Goal: Information Seeking & Learning: Learn about a topic

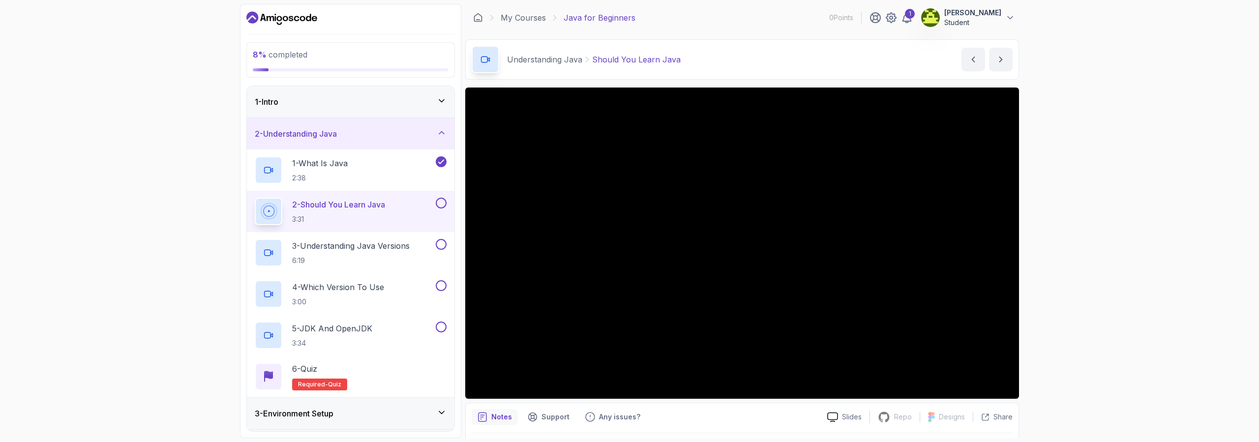
scroll to position [29, 0]
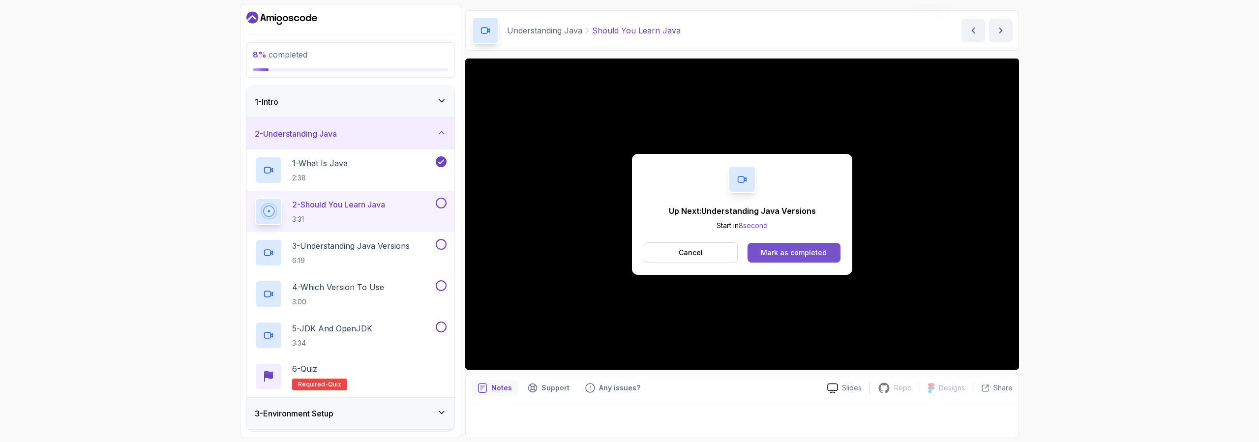
click at [828, 254] on button "Mark as completed" at bounding box center [793, 253] width 93 height 20
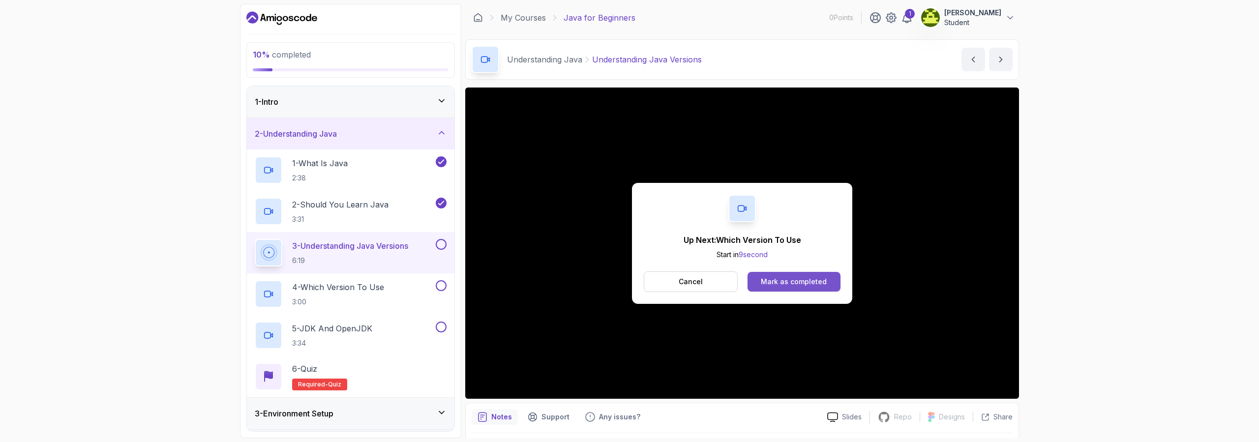
click at [757, 286] on button "Mark as completed" at bounding box center [793, 282] width 93 height 20
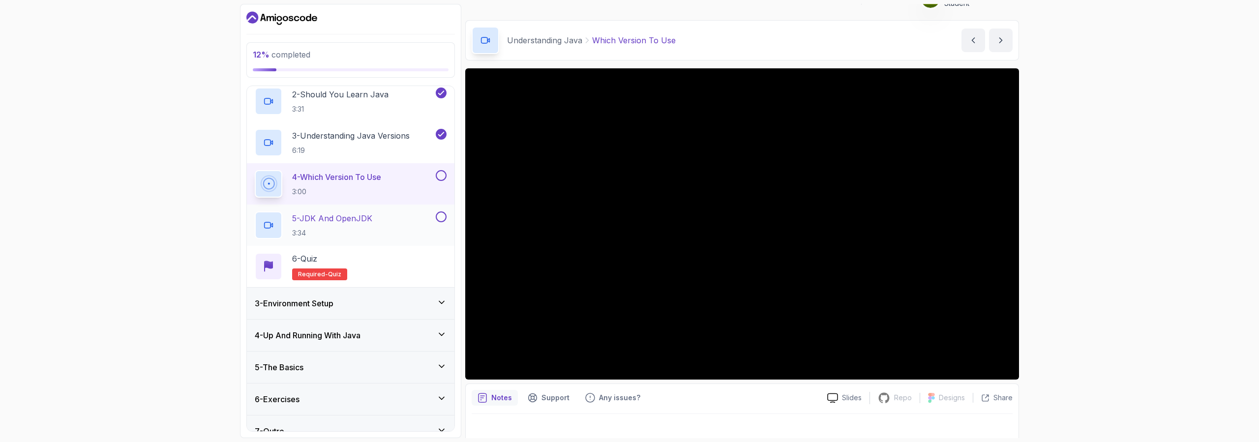
scroll to position [126, 0]
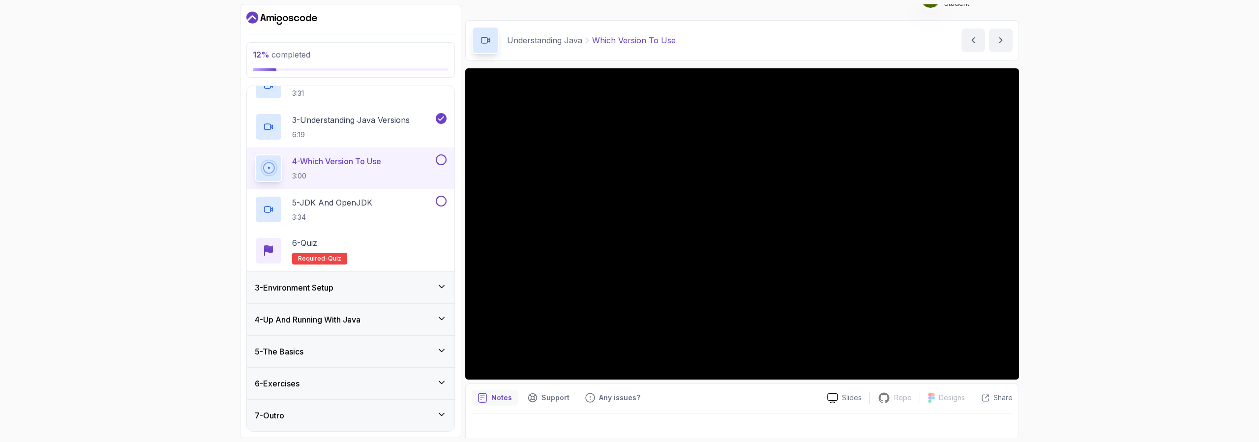
click at [439, 318] on icon at bounding box center [441, 318] width 5 height 2
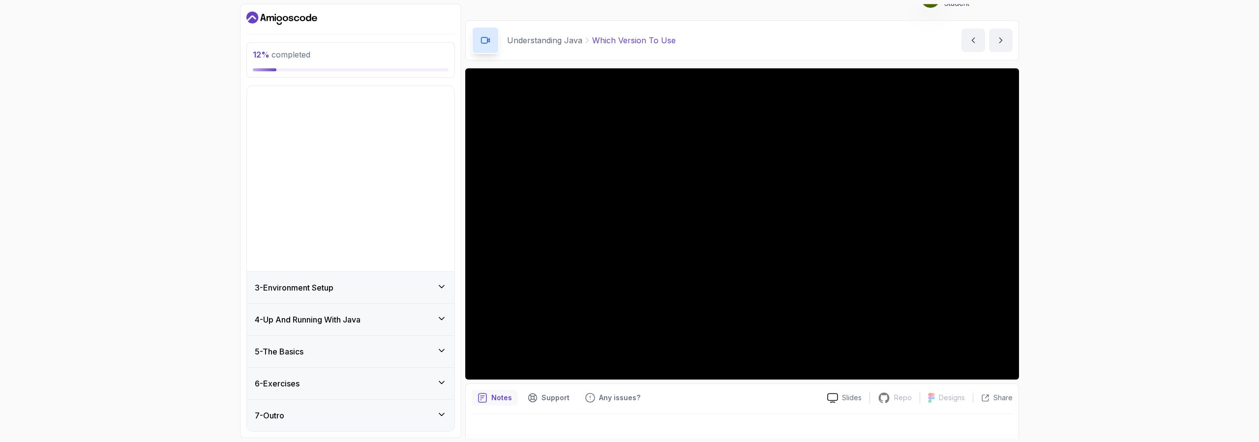
scroll to position [0, 0]
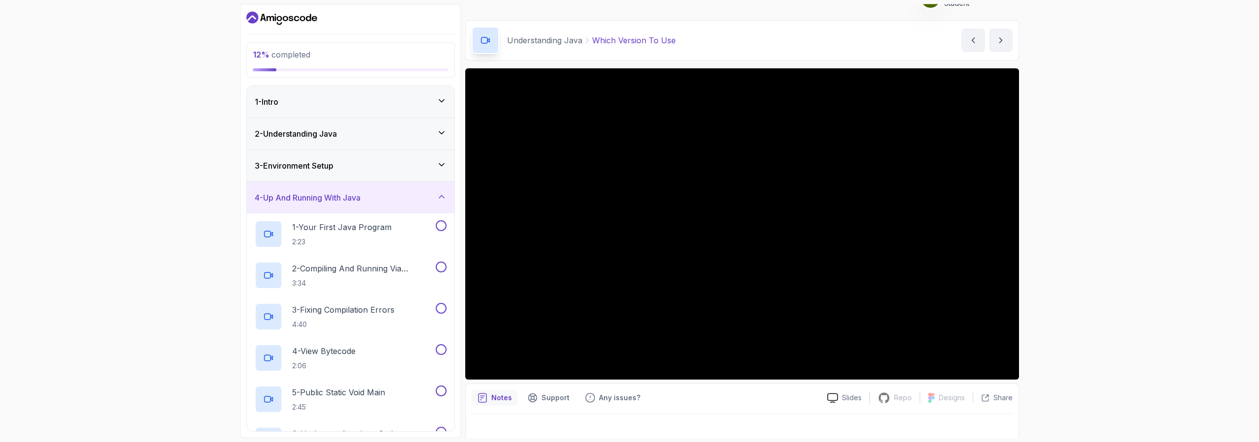
click at [444, 190] on div "4 - Up And Running With Java" at bounding box center [351, 197] width 208 height 31
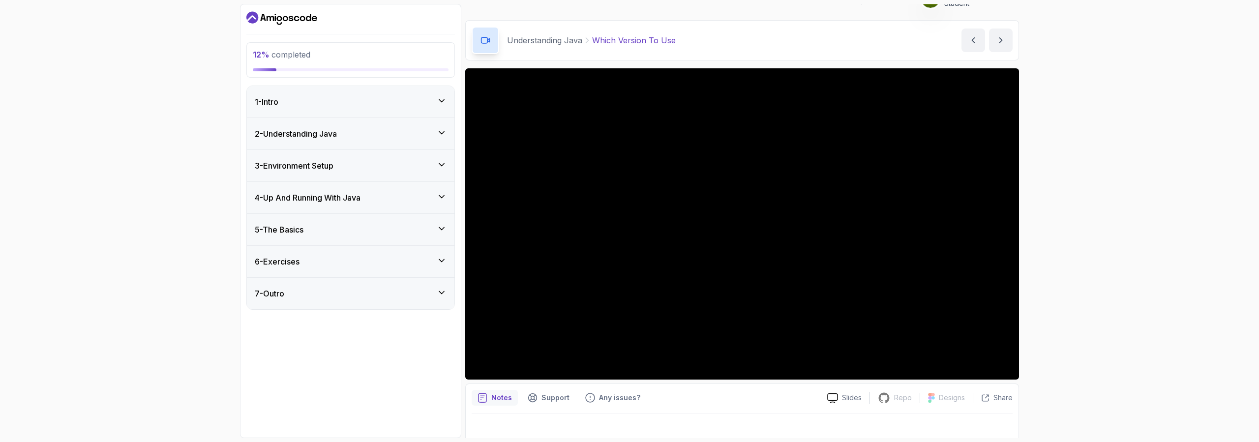
click at [437, 265] on icon at bounding box center [442, 261] width 10 height 10
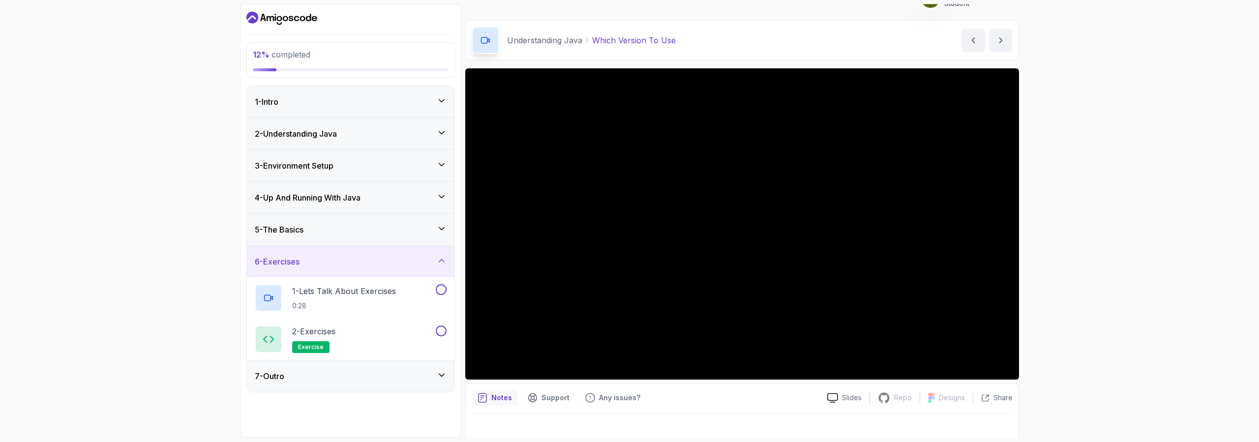
click at [442, 256] on icon at bounding box center [442, 261] width 10 height 10
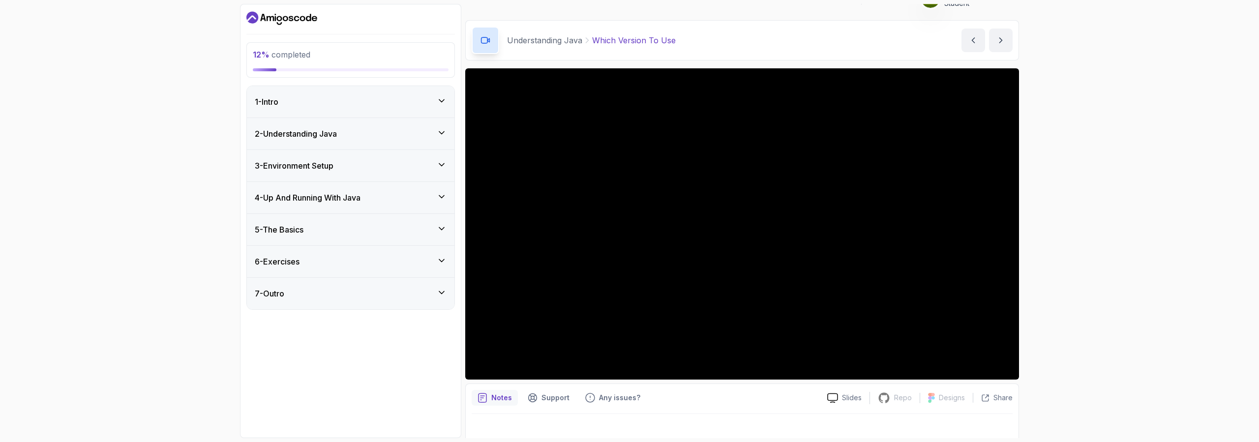
click at [442, 297] on icon at bounding box center [442, 293] width 10 height 10
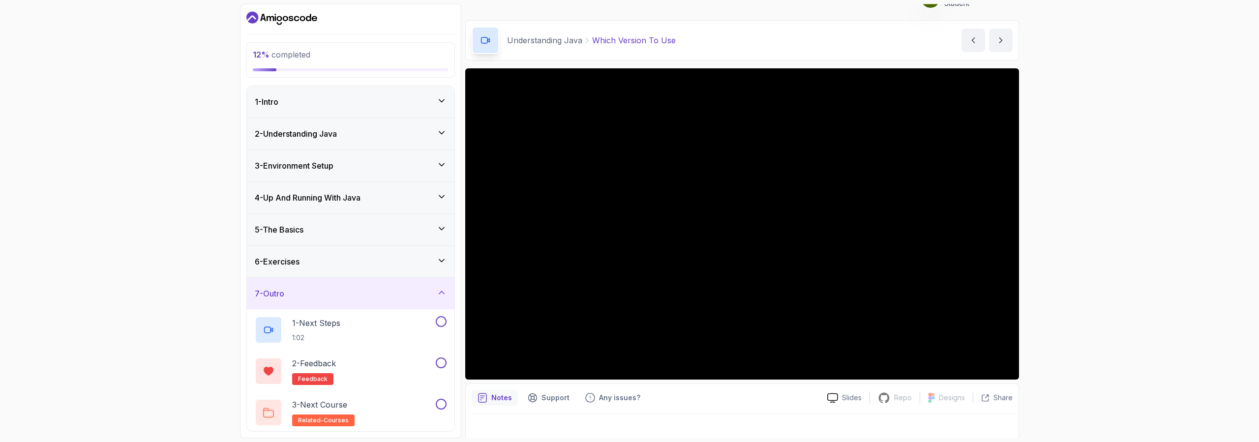
click at [443, 294] on icon at bounding box center [442, 293] width 10 height 10
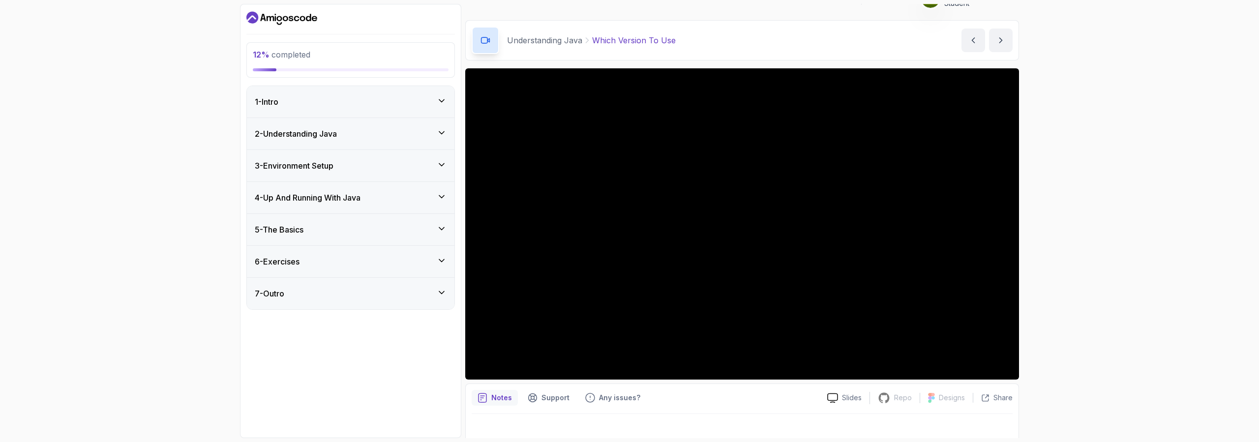
click at [247, 278] on button "7 - Outro" at bounding box center [351, 293] width 208 height 31
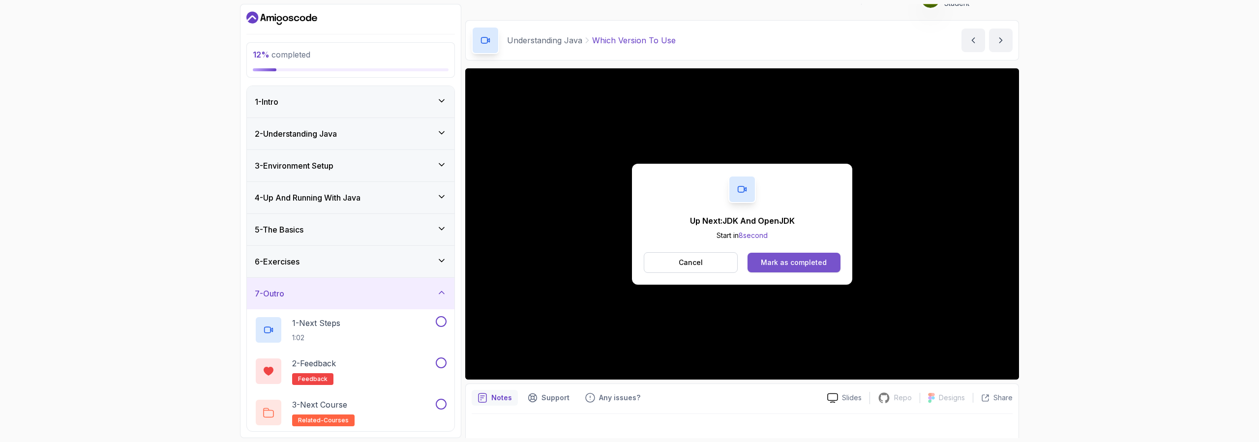
click at [776, 261] on div "Mark as completed" at bounding box center [794, 263] width 66 height 10
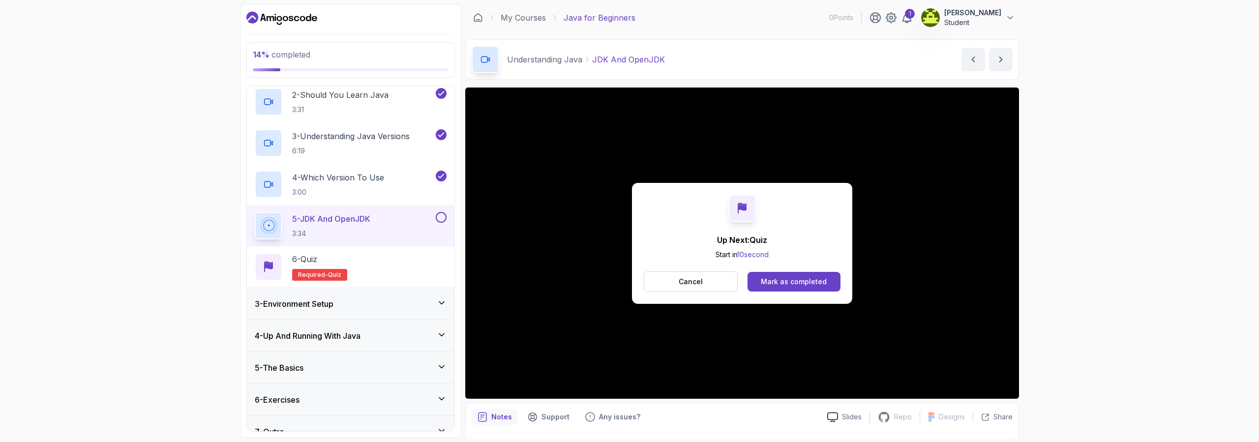
click at [896, 327] on div "Up Next: Quiz Start in 10 second Cancel Mark as completed" at bounding box center [742, 243] width 554 height 311
click at [808, 285] on div "Mark as completed" at bounding box center [794, 282] width 66 height 10
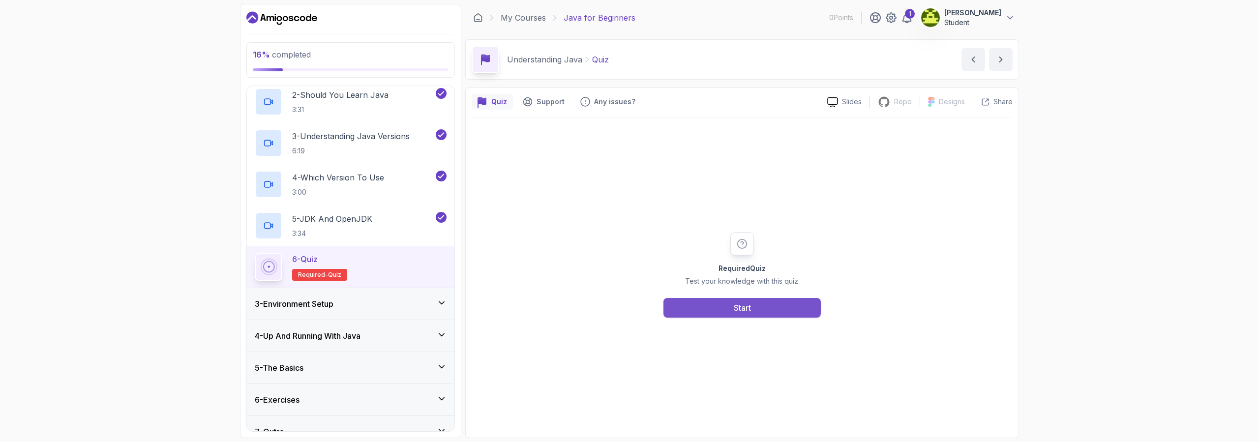
click at [805, 304] on button "Start" at bounding box center [741, 308] width 157 height 20
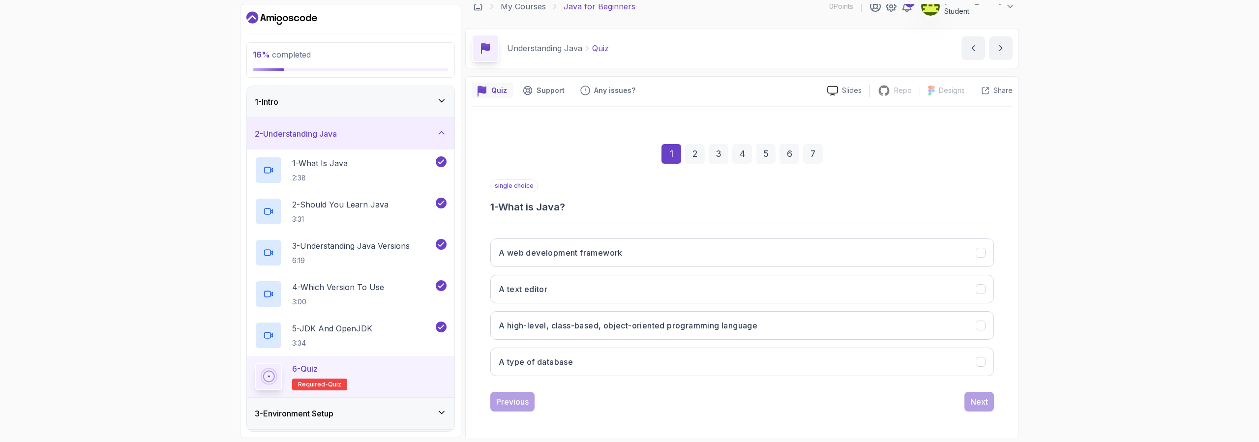
scroll to position [13, 0]
click at [695, 326] on h3 "A high-level, class-based, object-oriented programming language" at bounding box center [628, 324] width 259 height 12
click at [981, 400] on div "Next" at bounding box center [979, 400] width 18 height 12
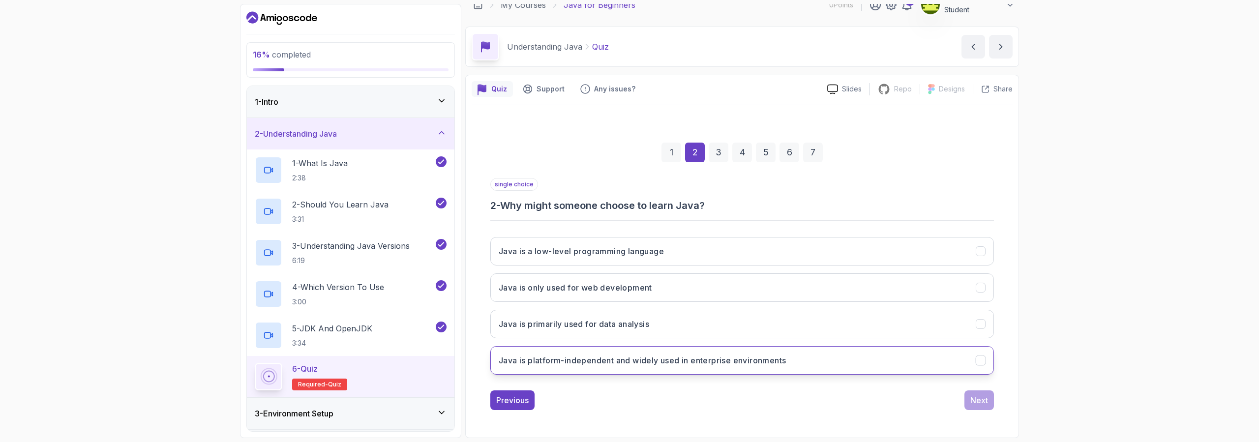
click at [790, 371] on button "Java is platform-independent and widely used in enterprise environments" at bounding box center [742, 360] width 504 height 29
click at [969, 405] on button "Next" at bounding box center [979, 400] width 30 height 20
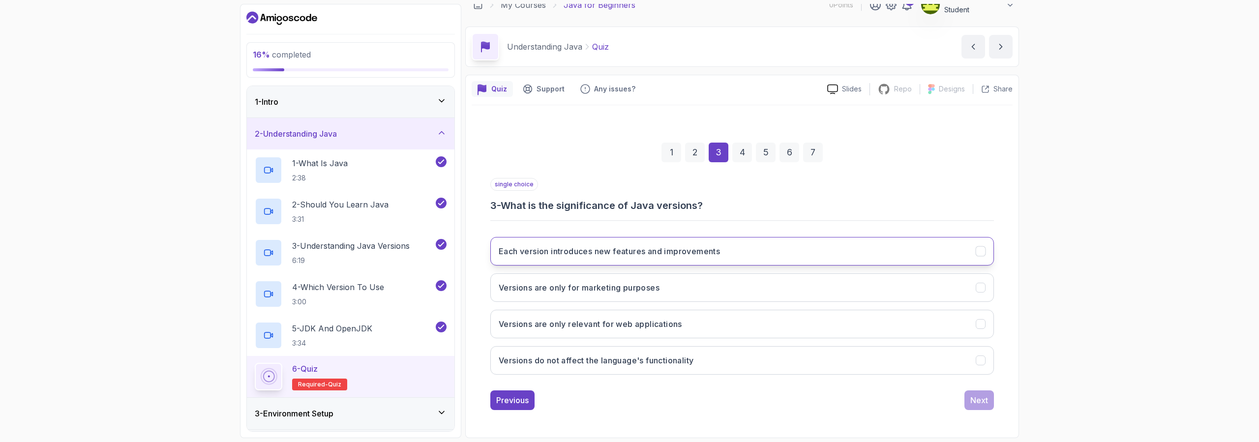
click at [806, 260] on button "Each version introduces new features and improvements" at bounding box center [742, 251] width 504 height 29
click at [975, 403] on div "Next" at bounding box center [979, 400] width 18 height 12
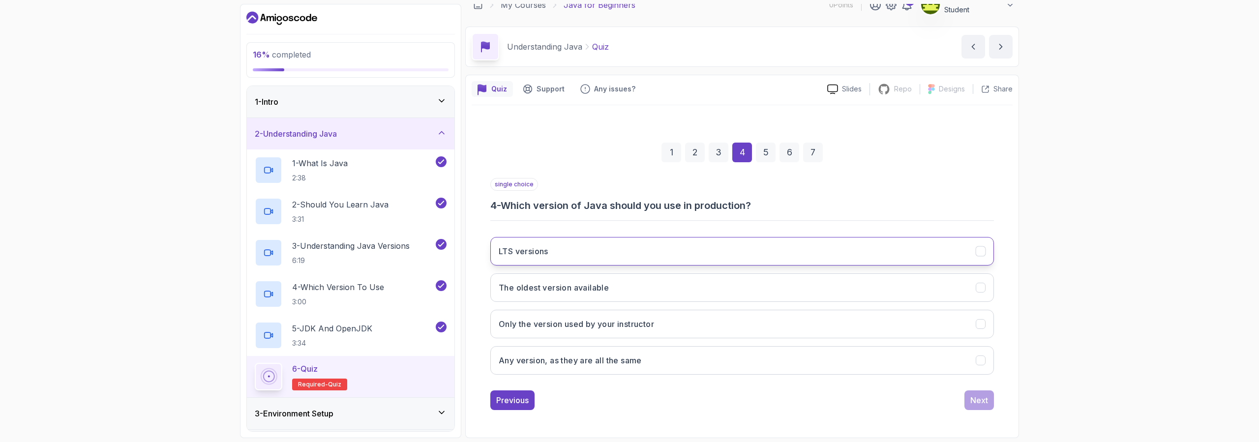
click at [639, 245] on button "LTS versions" at bounding box center [742, 251] width 504 height 29
click at [981, 400] on div "Next" at bounding box center [979, 400] width 18 height 12
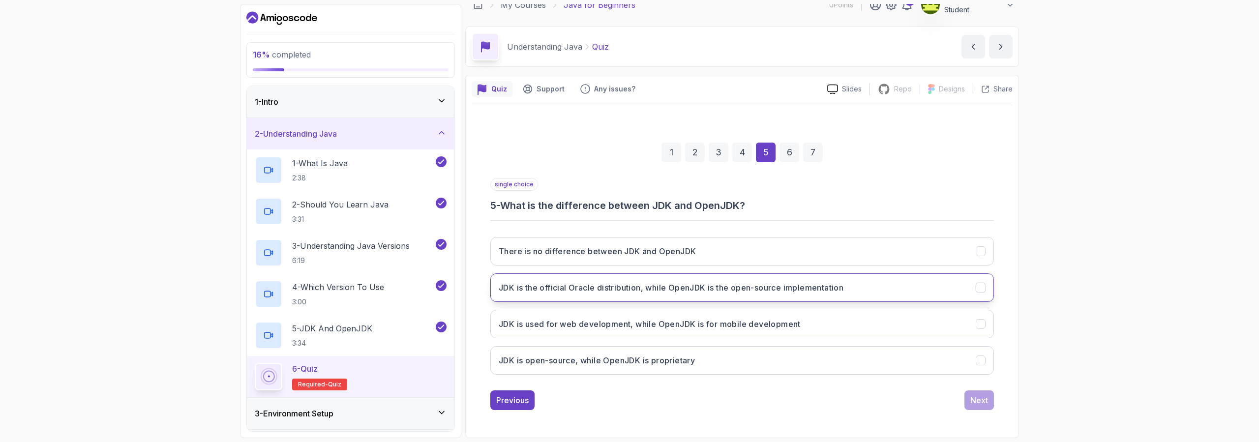
click at [887, 293] on button "JDK is the official Oracle distribution, while OpenJDK is the open-source imple…" at bounding box center [742, 287] width 504 height 29
click at [956, 402] on div "Previous Next" at bounding box center [742, 400] width 504 height 20
click at [966, 400] on button "Next" at bounding box center [979, 400] width 30 height 20
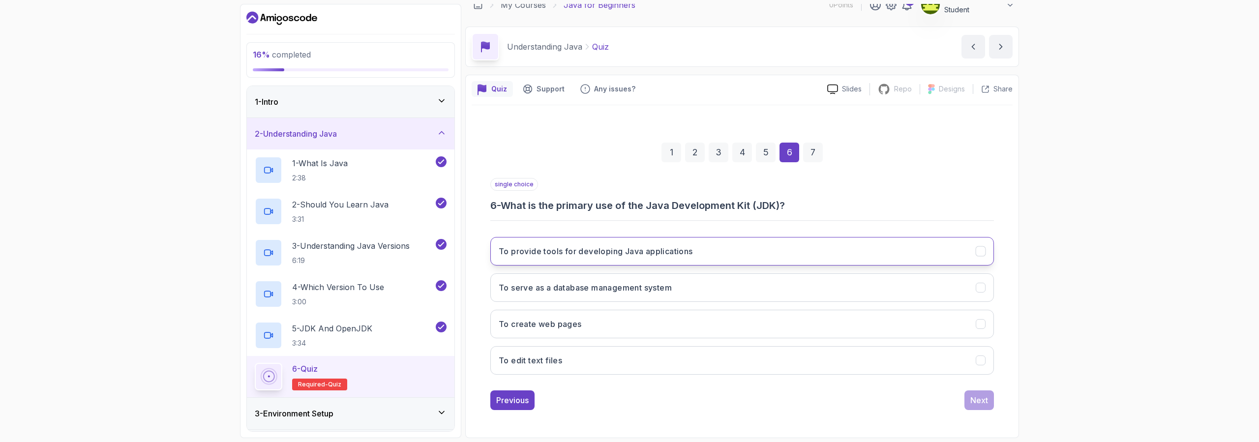
click at [809, 260] on button "To provide tools for developing Java applications" at bounding box center [742, 251] width 504 height 29
click at [983, 404] on div "Next" at bounding box center [979, 400] width 18 height 12
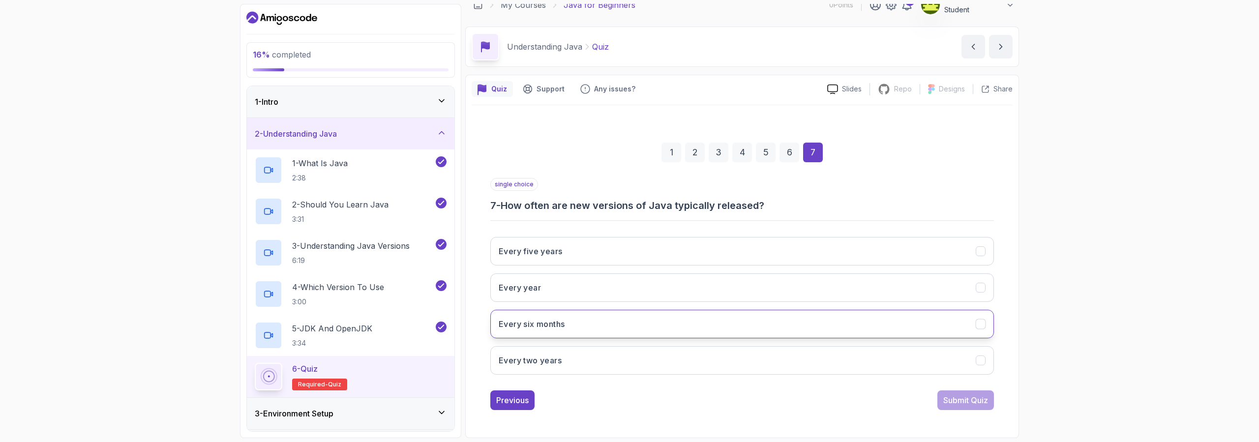
click at [650, 321] on button "Every six months" at bounding box center [742, 324] width 504 height 29
click at [972, 398] on div "Submit Quiz" at bounding box center [965, 400] width 45 height 12
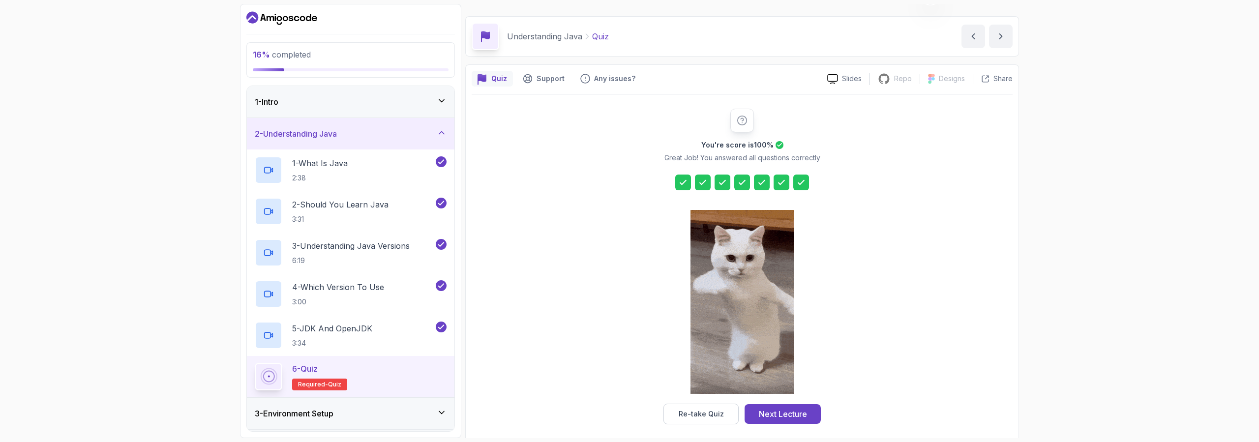
scroll to position [30, 0]
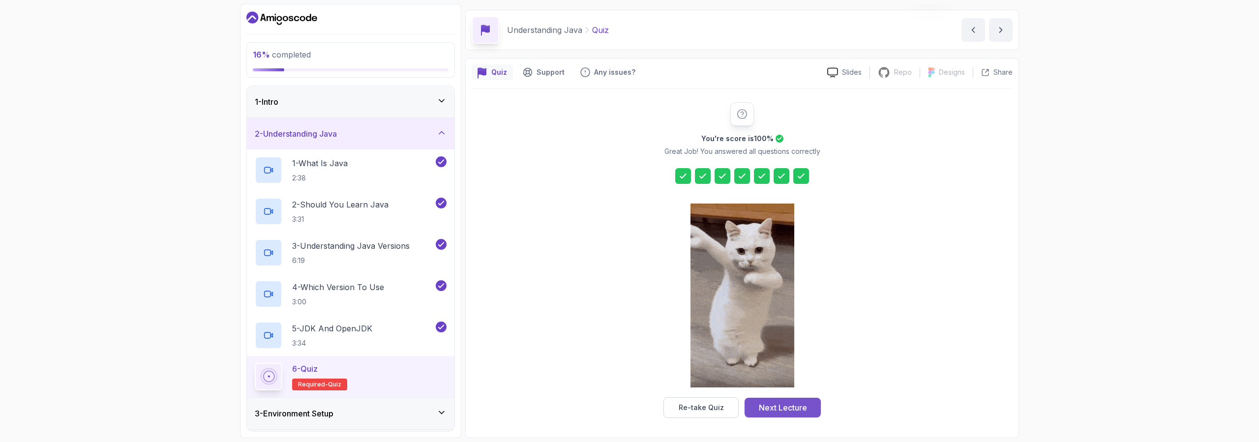
click at [777, 415] on button "Next Lecture" at bounding box center [782, 408] width 76 height 20
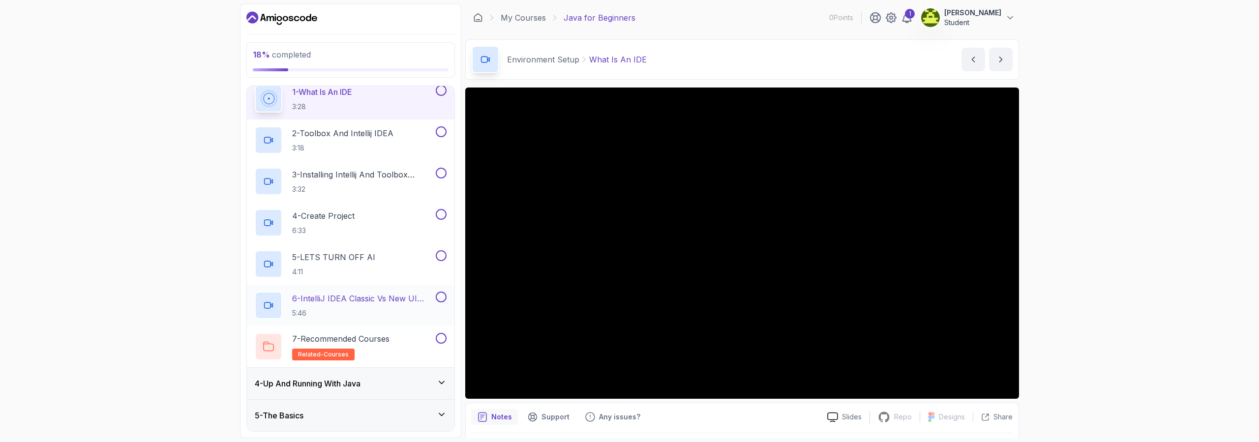
scroll to position [91, 0]
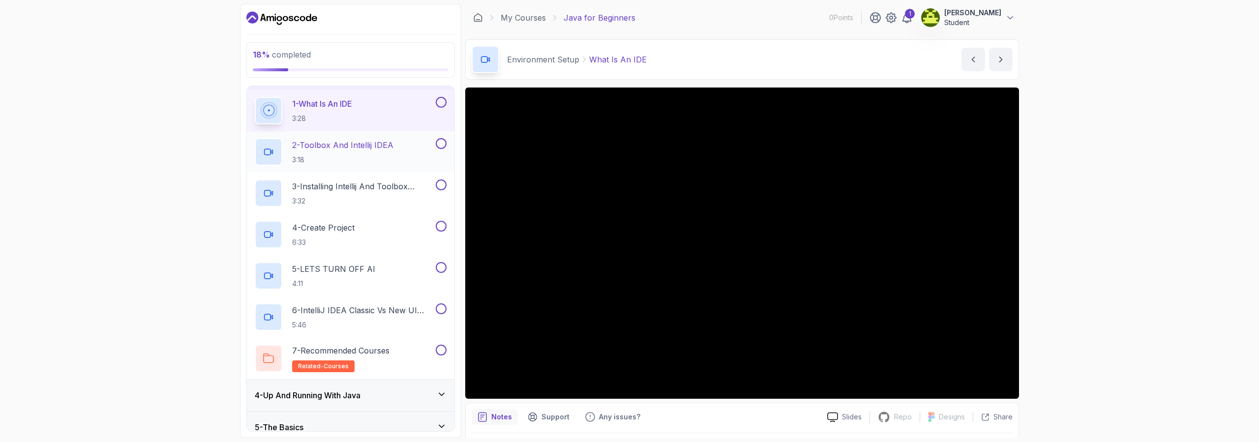
click at [382, 144] on p "2 - Toolbox And Intellij IDEA" at bounding box center [342, 145] width 101 height 12
click at [443, 102] on button at bounding box center [441, 102] width 11 height 11
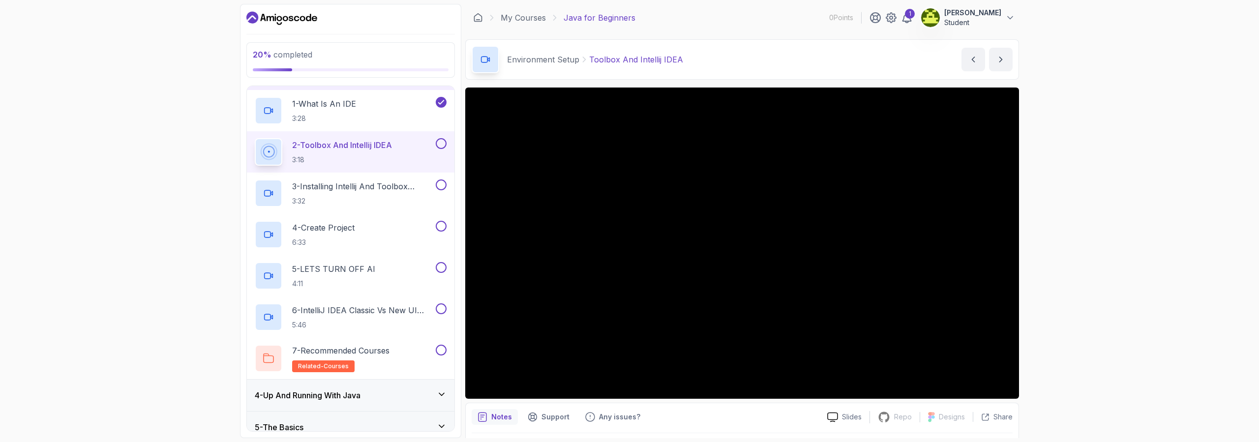
click at [447, 148] on div "2 - Toolbox And Intellij IDEA 3:18" at bounding box center [351, 151] width 208 height 41
click at [400, 187] on p "3 - Installing Intellij And Toolbox Configuration" at bounding box center [363, 186] width 142 height 12
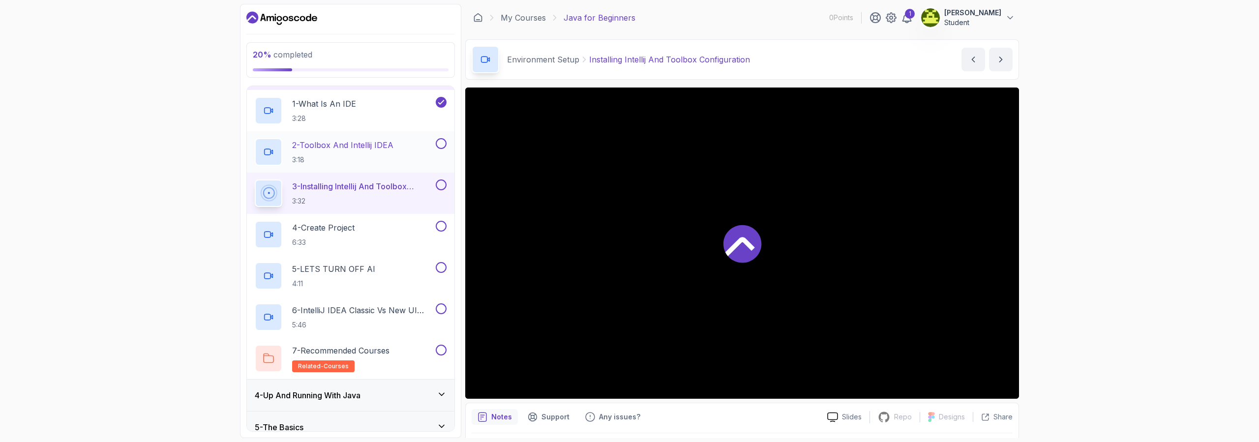
click at [442, 145] on button at bounding box center [441, 143] width 11 height 11
click at [444, 187] on button at bounding box center [441, 184] width 11 height 11
click at [398, 225] on div "4 - Create Project 6:33" at bounding box center [344, 235] width 179 height 28
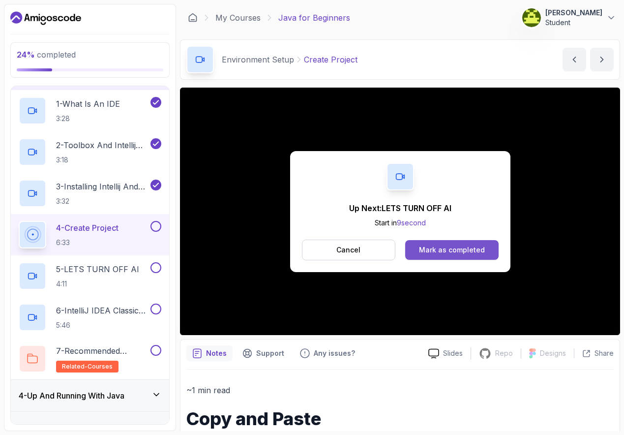
click at [409, 252] on button "Mark as completed" at bounding box center [451, 250] width 93 height 20
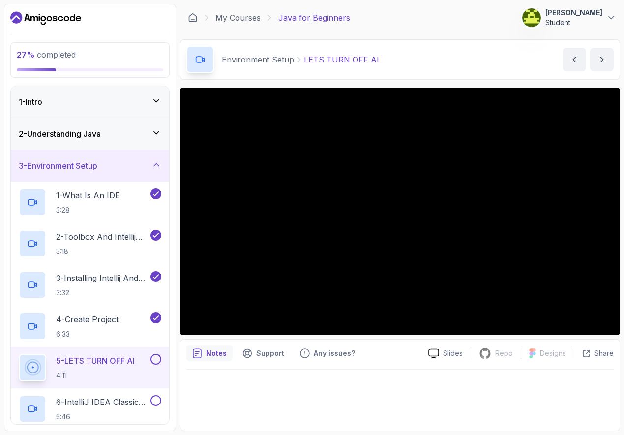
click at [159, 356] on button at bounding box center [155, 359] width 11 height 11
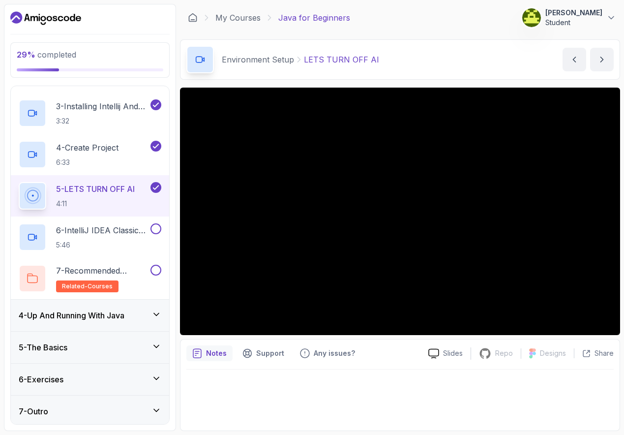
scroll to position [175, 0]
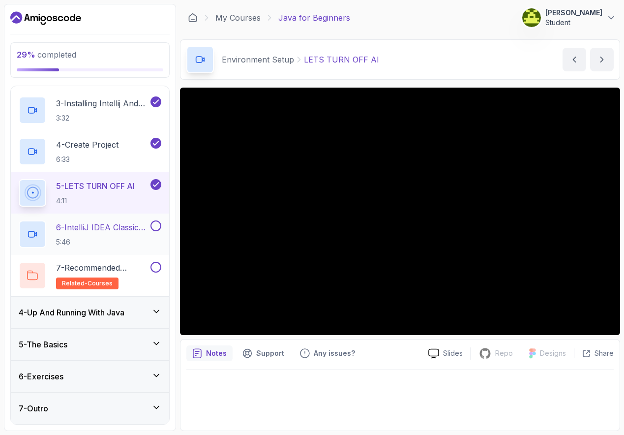
click at [134, 238] on p "5:46" at bounding box center [102, 242] width 92 height 10
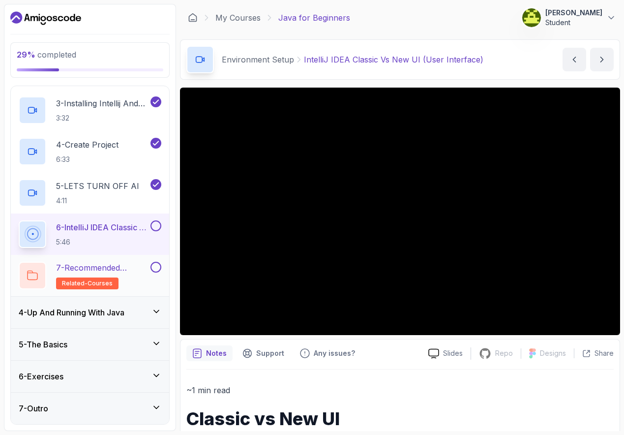
click at [144, 270] on p "7 - Recommended Courses" at bounding box center [102, 268] width 92 height 12
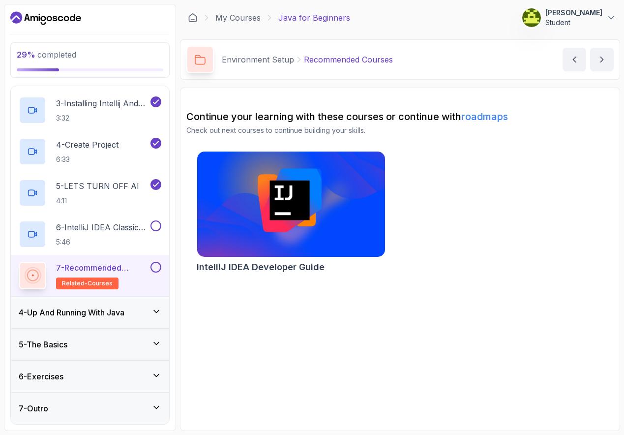
click at [155, 266] on button at bounding box center [155, 267] width 11 height 11
click at [112, 313] on h3 "4 - Up And Running With Java" at bounding box center [72, 312] width 106 height 12
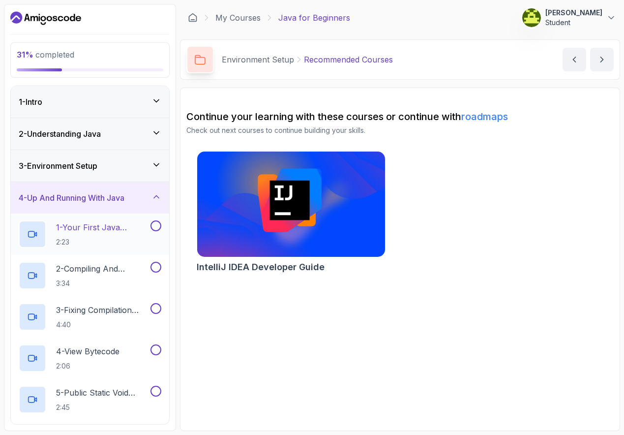
click at [130, 244] on p "2:23" at bounding box center [102, 242] width 92 height 10
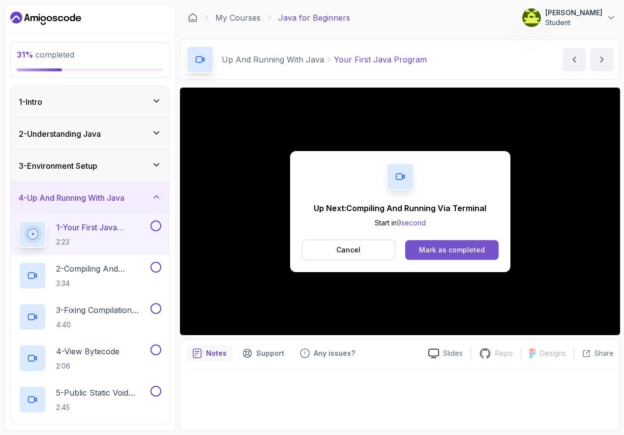
click at [430, 251] on div "Mark as completed" at bounding box center [452, 250] width 66 height 10
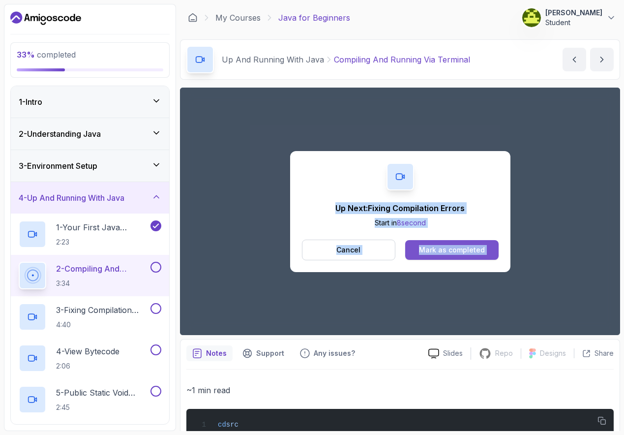
click at [449, 248] on div "Mark as completed" at bounding box center [452, 250] width 66 height 10
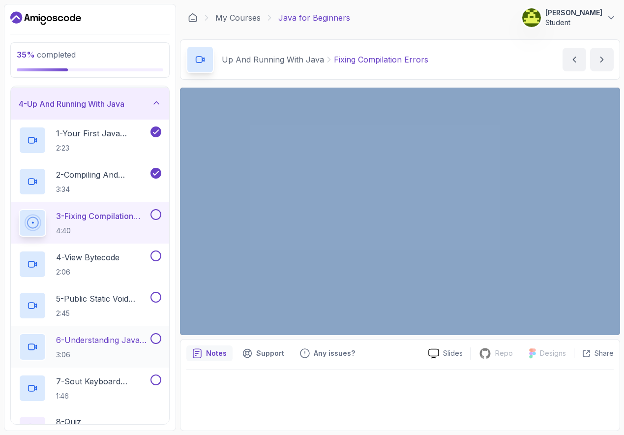
scroll to position [74, 0]
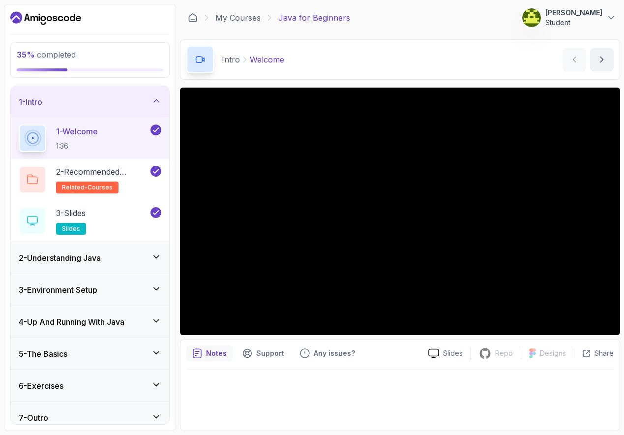
click at [166, 266] on div "2 - Understanding Java" at bounding box center [90, 257] width 158 height 31
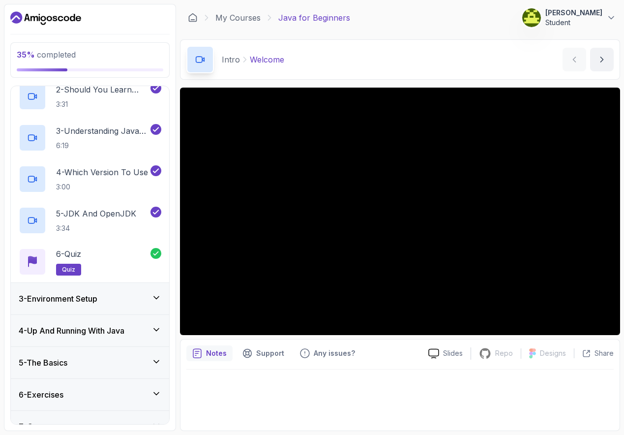
scroll to position [133, 0]
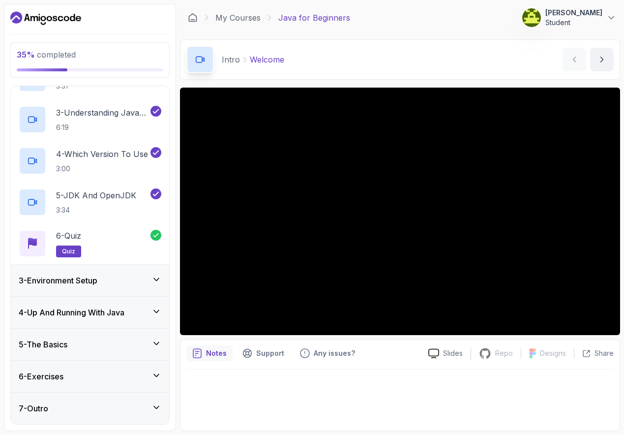
click at [155, 279] on icon at bounding box center [156, 279] width 5 height 2
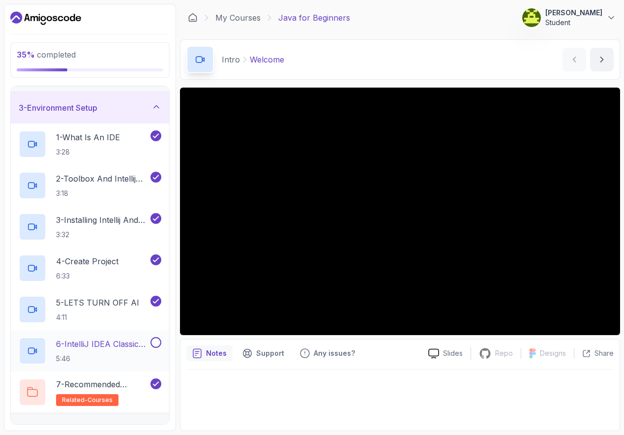
scroll to position [68, 0]
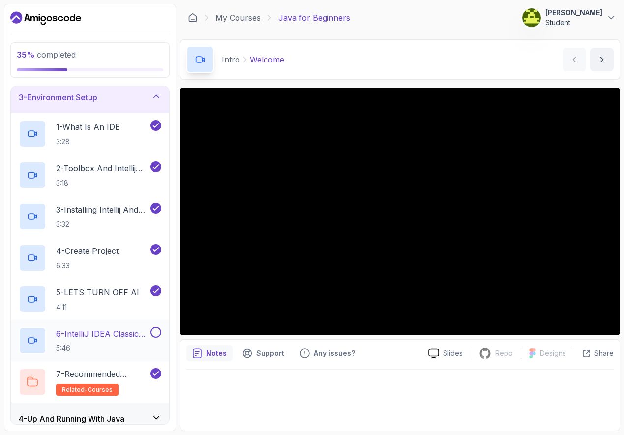
click at [154, 331] on button at bounding box center [155, 332] width 11 height 11
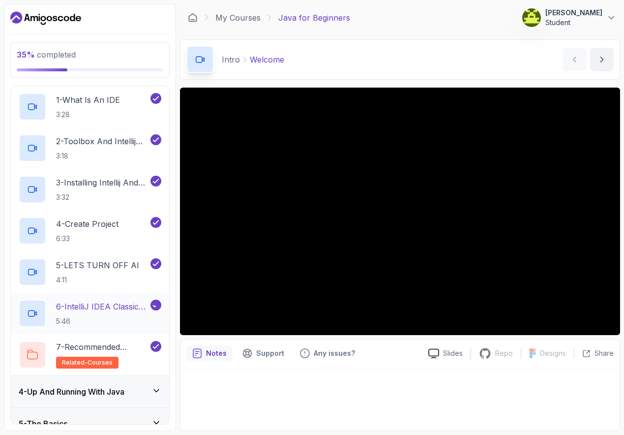
scroll to position [118, 0]
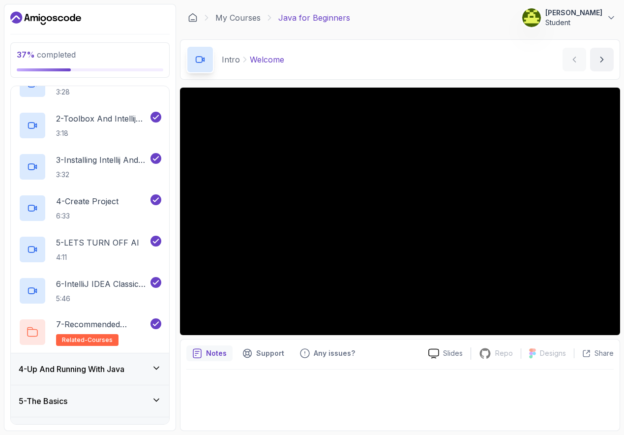
click at [158, 370] on icon at bounding box center [156, 368] width 10 height 10
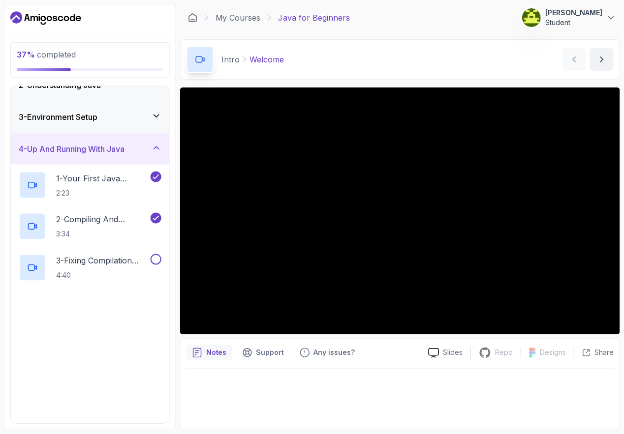
scroll to position [52, 0]
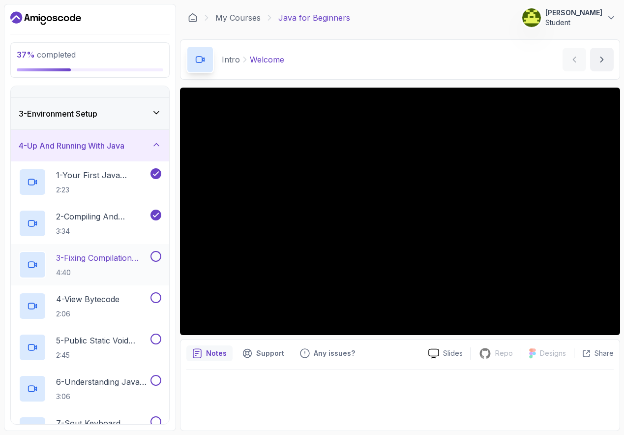
click at [119, 251] on div "3 - Fixing Compilation Errors 4:40" at bounding box center [84, 265] width 130 height 28
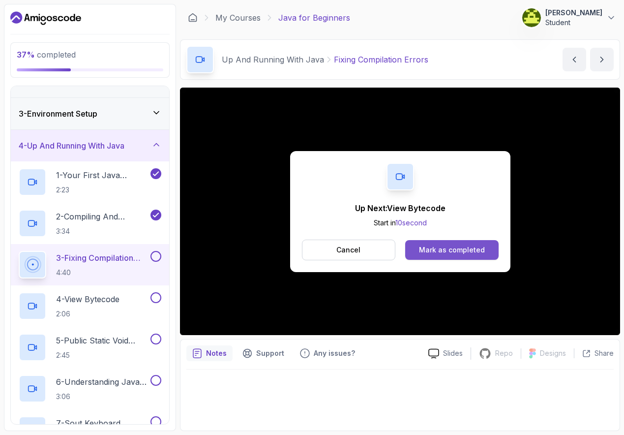
click at [453, 250] on div "Mark as completed" at bounding box center [452, 250] width 66 height 10
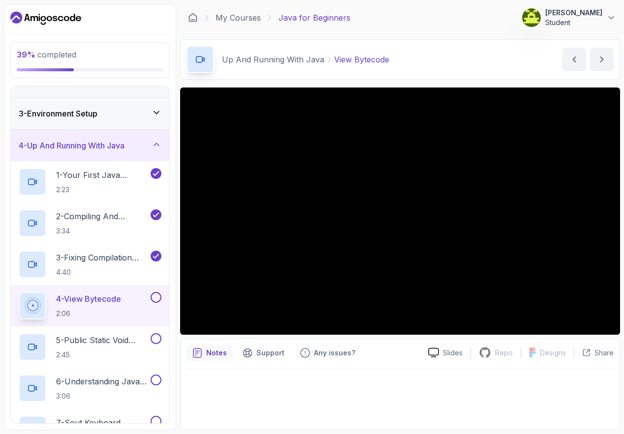
scroll to position [52, 0]
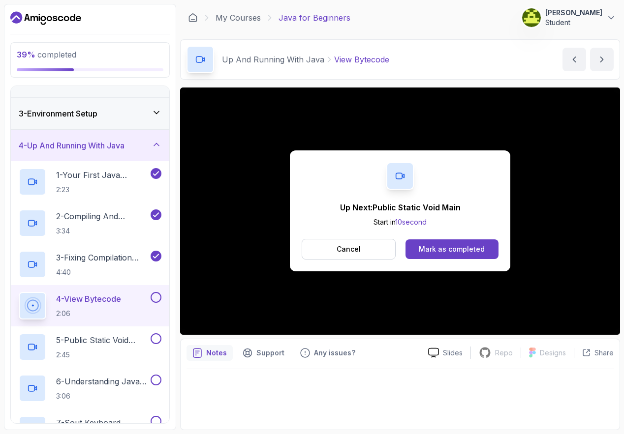
click at [158, 296] on button at bounding box center [155, 297] width 11 height 11
click at [460, 254] on div "Mark as completed" at bounding box center [451, 249] width 66 height 10
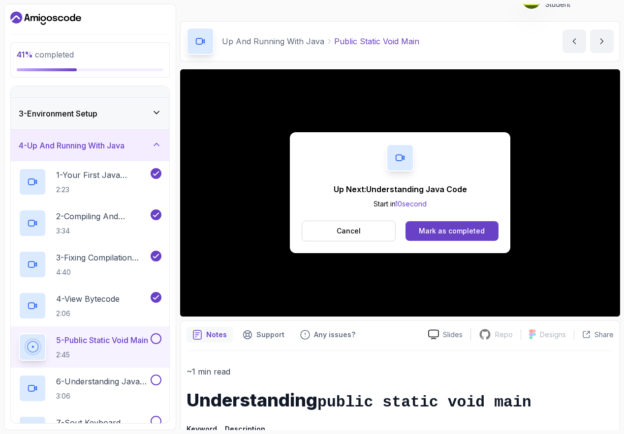
scroll to position [19, 0]
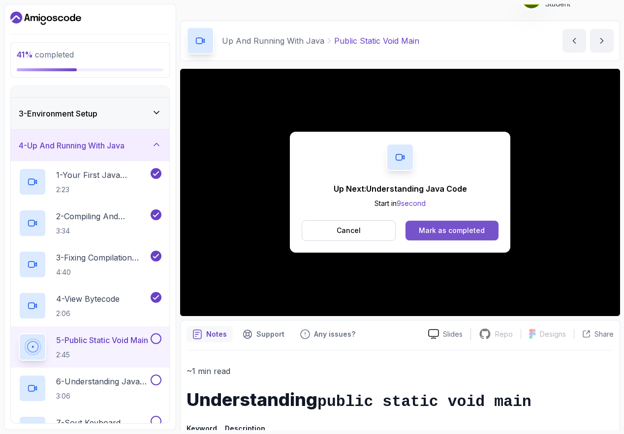
click at [443, 226] on div "Mark as completed" at bounding box center [451, 231] width 66 height 10
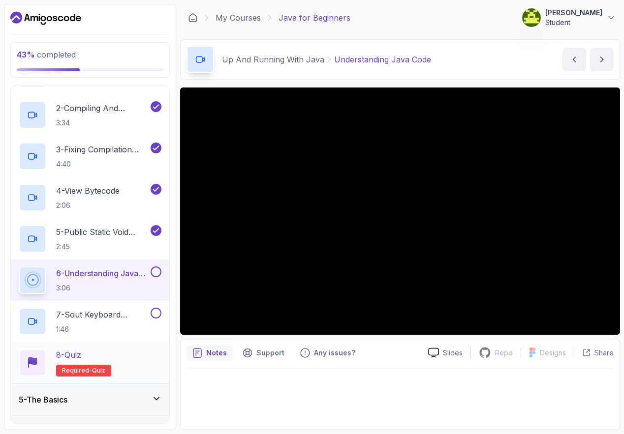
scroll to position [182, 0]
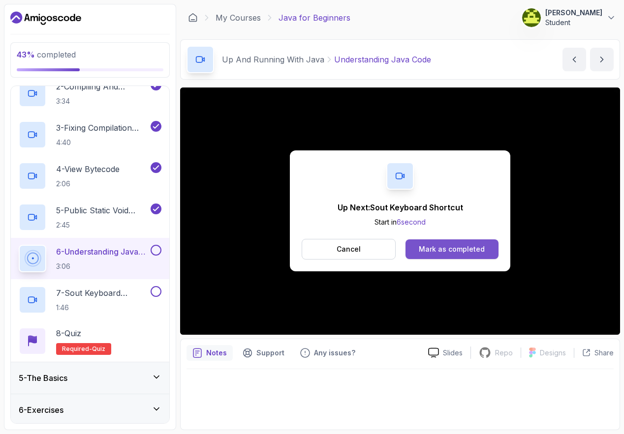
click at [486, 254] on button "Mark as completed" at bounding box center [451, 249] width 93 height 20
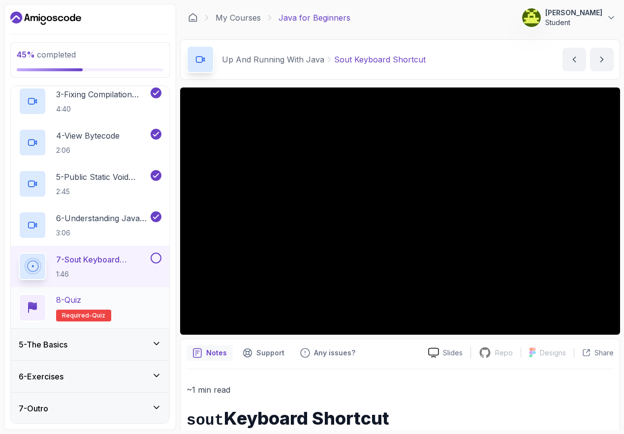
scroll to position [216, 0]
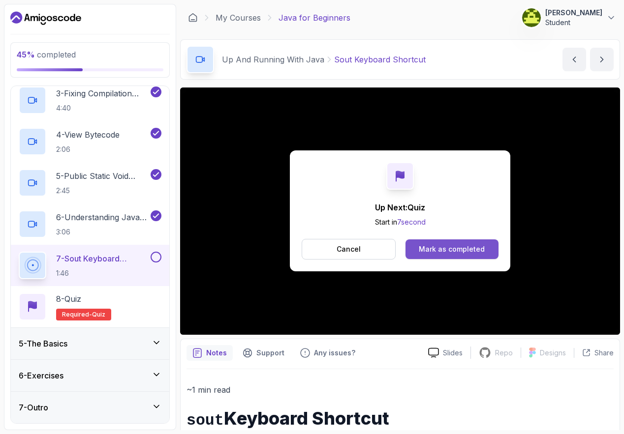
click at [460, 250] on div "Mark as completed" at bounding box center [451, 249] width 66 height 10
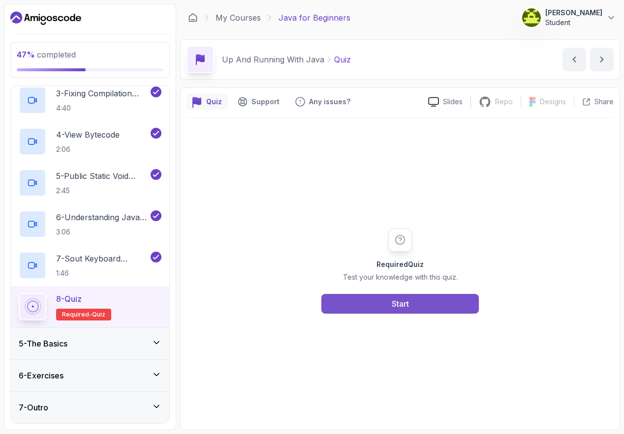
click at [413, 305] on button "Start" at bounding box center [399, 304] width 157 height 20
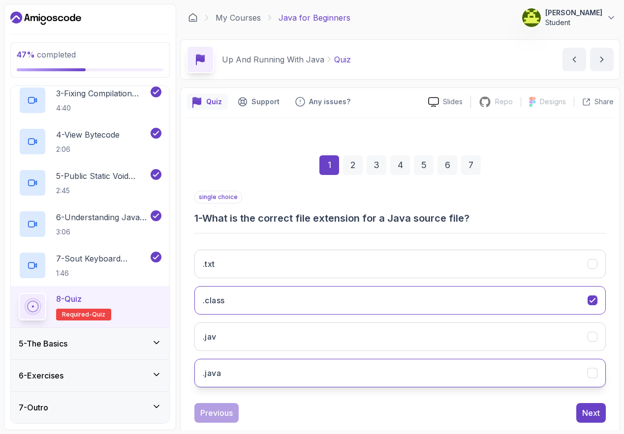
click at [344, 363] on button ".java" at bounding box center [399, 373] width 411 height 29
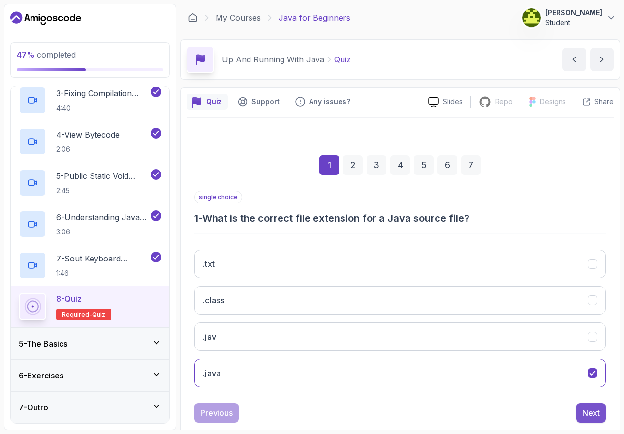
click at [595, 416] on div "Next" at bounding box center [591, 413] width 18 height 12
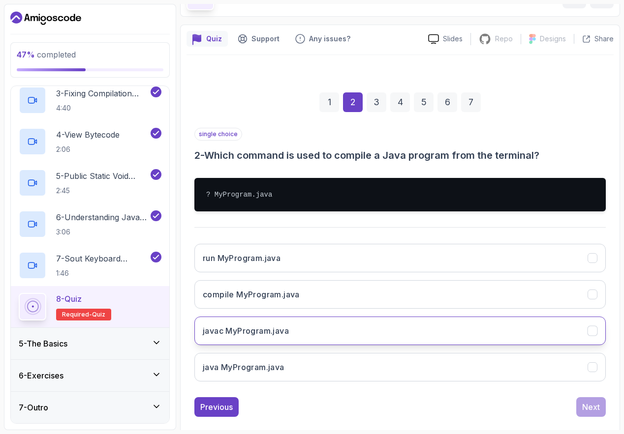
scroll to position [78, 0]
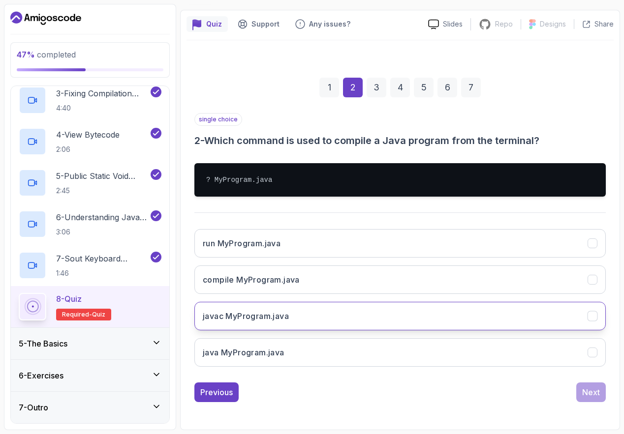
click at [420, 323] on button "javac MyProgram.java" at bounding box center [399, 316] width 411 height 29
click at [596, 387] on div "Next" at bounding box center [591, 392] width 18 height 12
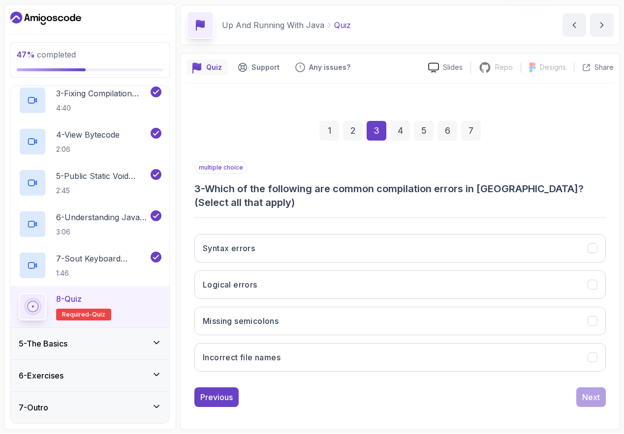
scroll to position [34, 0]
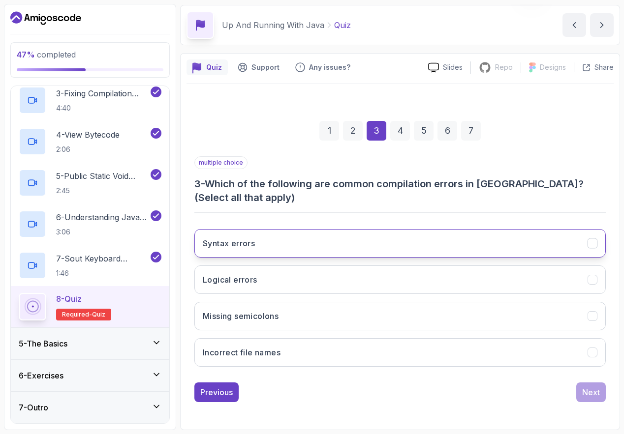
click at [406, 250] on button "Syntax errors" at bounding box center [399, 243] width 411 height 29
click at [589, 394] on div "Next" at bounding box center [591, 392] width 18 height 12
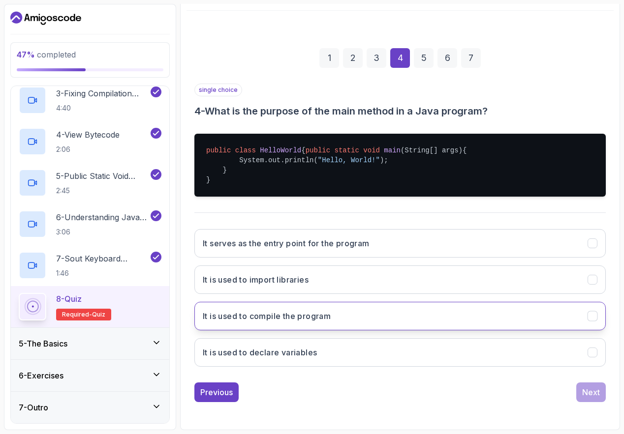
scroll to position [117, 0]
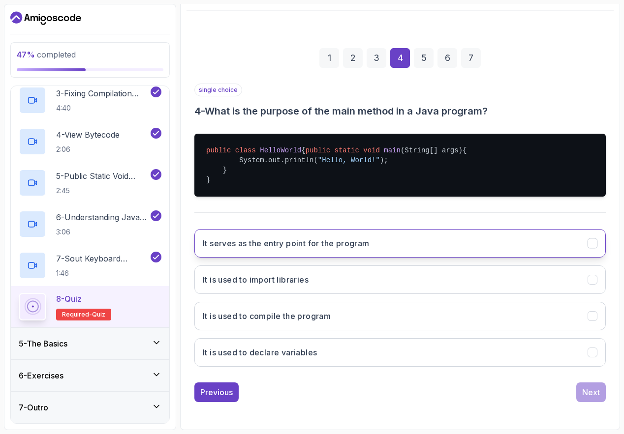
click at [410, 250] on button "It serves as the entry point for the program" at bounding box center [399, 243] width 411 height 29
click at [590, 393] on div "Next" at bounding box center [591, 392] width 18 height 12
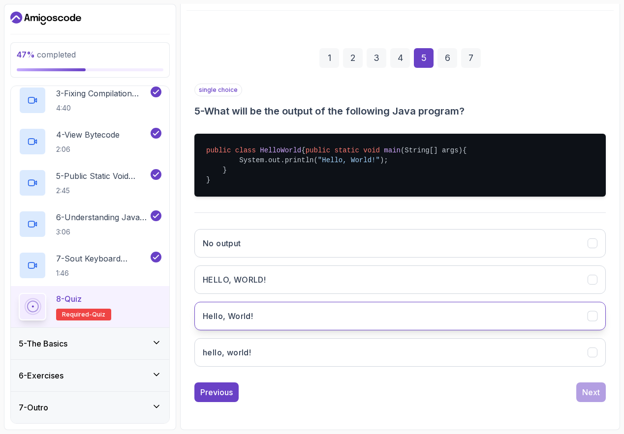
click at [388, 315] on button "Hello, World!" at bounding box center [399, 316] width 411 height 29
click at [583, 391] on div "Next" at bounding box center [591, 392] width 18 height 12
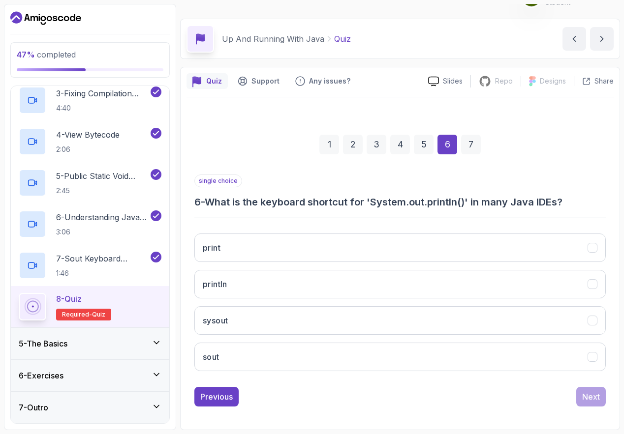
scroll to position [21, 0]
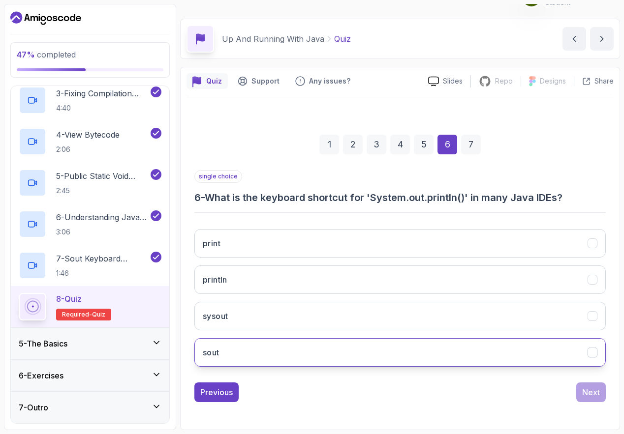
click at [352, 349] on button "sout" at bounding box center [399, 352] width 411 height 29
click at [591, 390] on div "Next" at bounding box center [591, 392] width 18 height 12
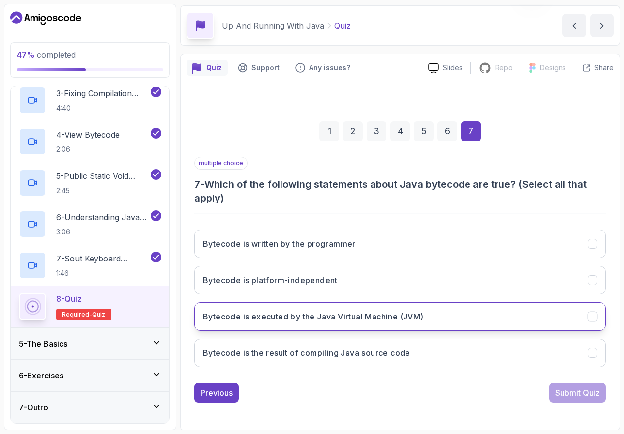
scroll to position [34, 0]
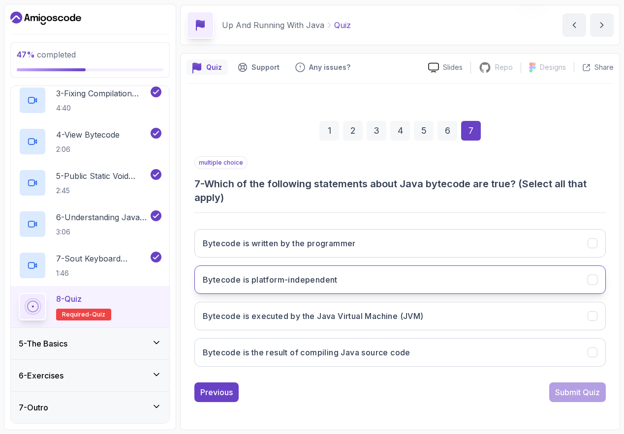
click at [475, 288] on button "Bytecode is platform-independent" at bounding box center [399, 280] width 411 height 29
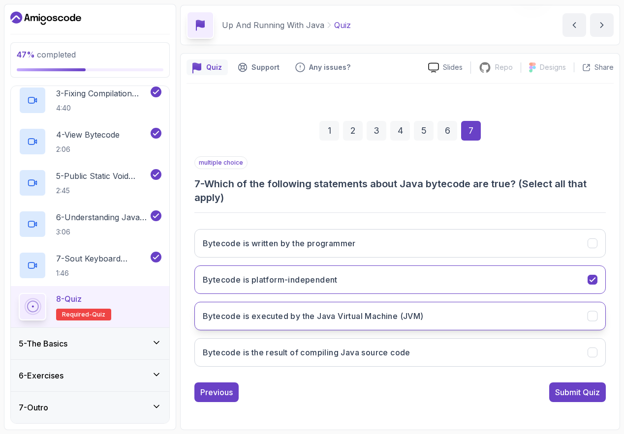
click at [492, 325] on button "Bytecode is executed by the Java Virtual Machine (JVM)" at bounding box center [399, 316] width 411 height 29
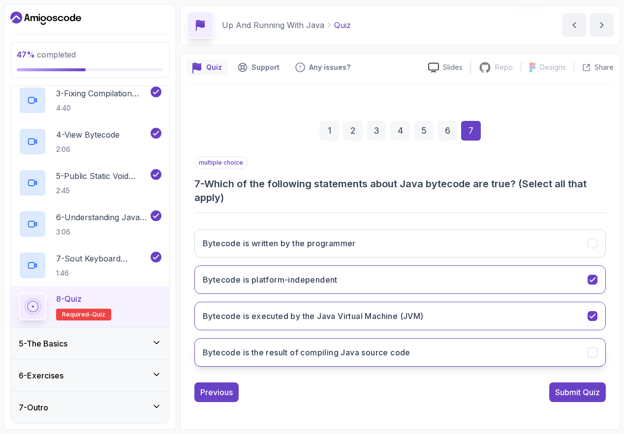
click at [486, 359] on button "Bytecode is the result of compiling Java source code" at bounding box center [399, 352] width 411 height 29
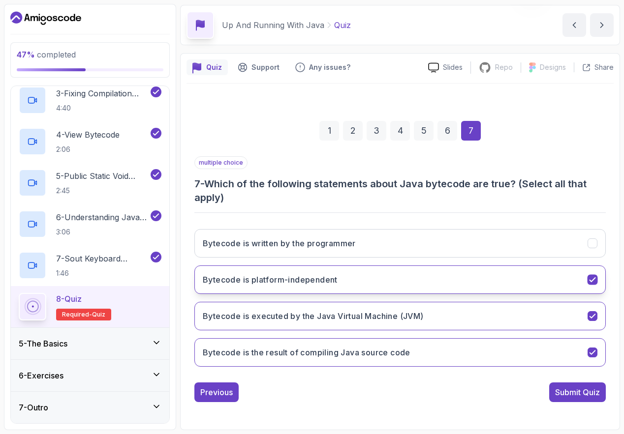
click at [510, 283] on button "Bytecode is platform-independent" at bounding box center [399, 280] width 411 height 29
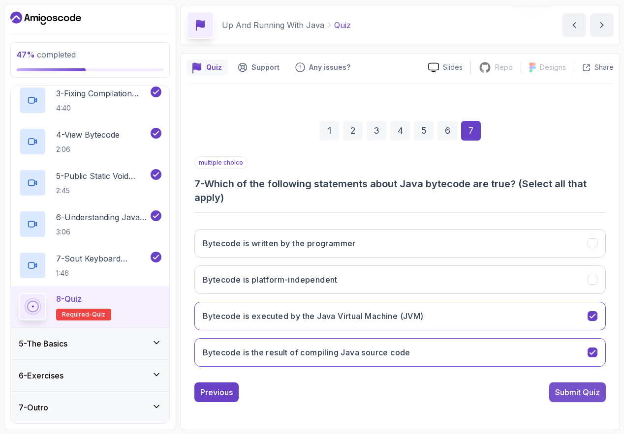
click at [562, 386] on div "Submit Quiz" at bounding box center [577, 392] width 45 height 12
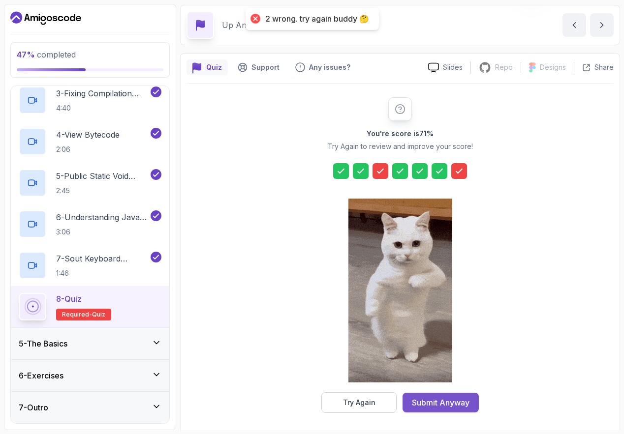
click at [468, 404] on div "Submit Anyway" at bounding box center [441, 403] width 58 height 12
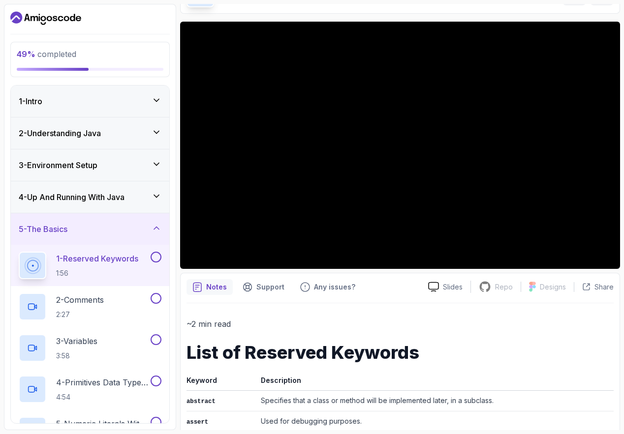
scroll to position [58, 0]
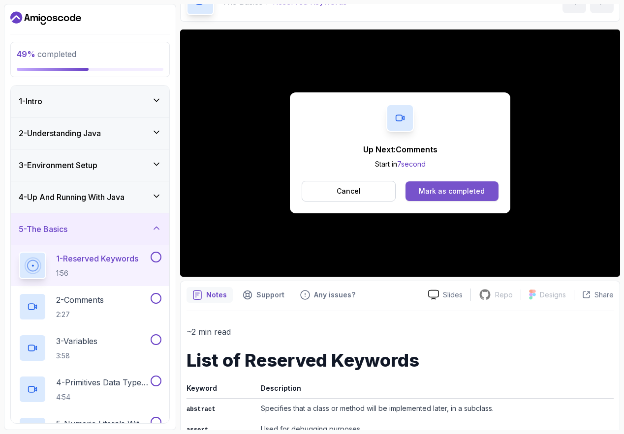
click at [475, 196] on div "Mark as completed" at bounding box center [451, 191] width 66 height 10
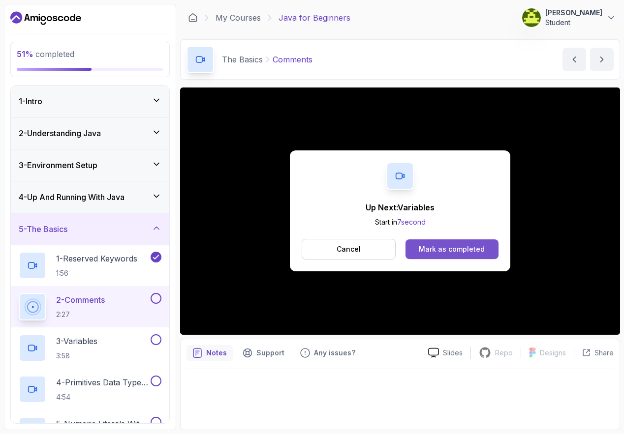
click at [480, 253] on div "Mark as completed" at bounding box center [451, 249] width 66 height 10
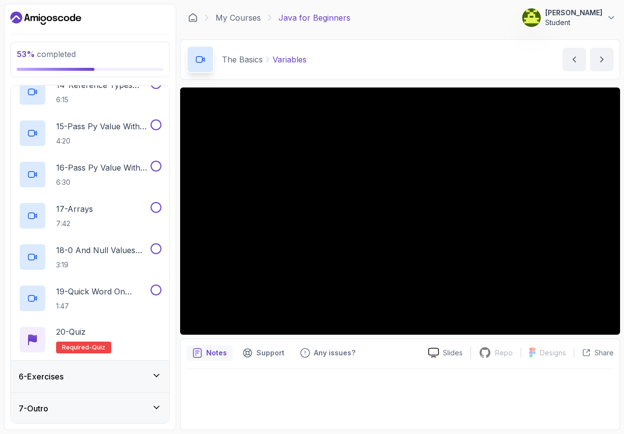
scroll to position [712, 0]
click at [139, 380] on div "6 - Exercises" at bounding box center [90, 376] width 143 height 12
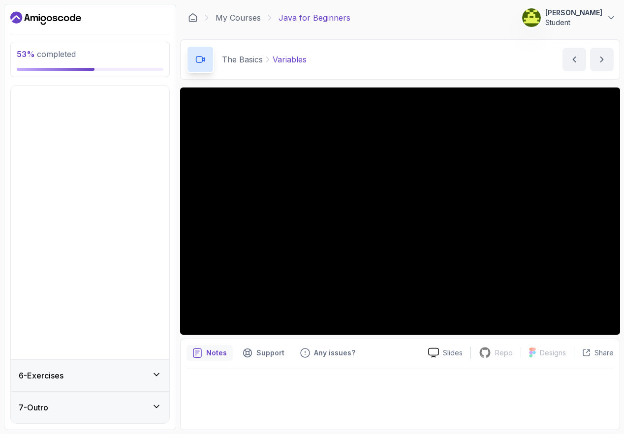
scroll to position [0, 0]
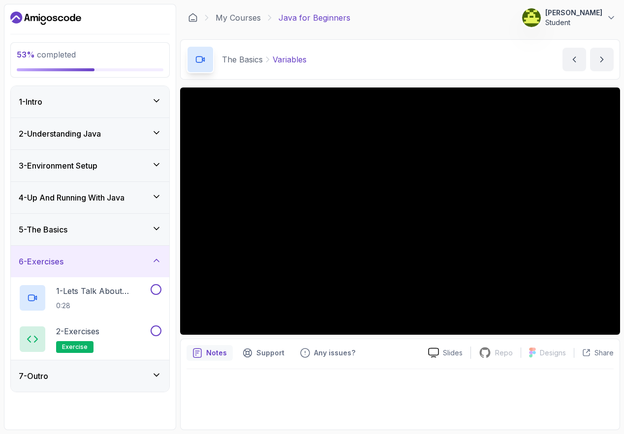
click at [154, 266] on div "6 - Exercises" at bounding box center [90, 262] width 143 height 12
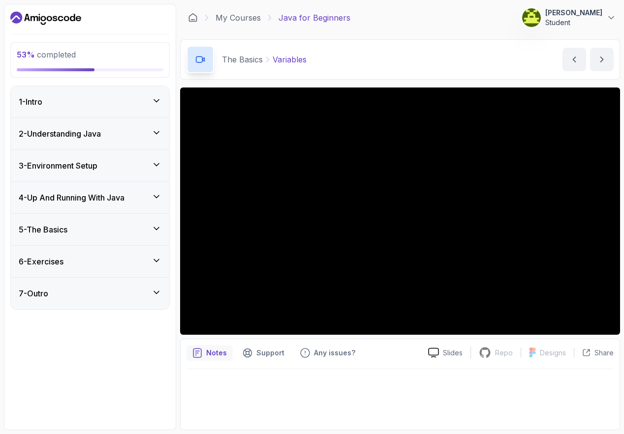
click at [150, 294] on div "7 - Outro" at bounding box center [90, 294] width 143 height 12
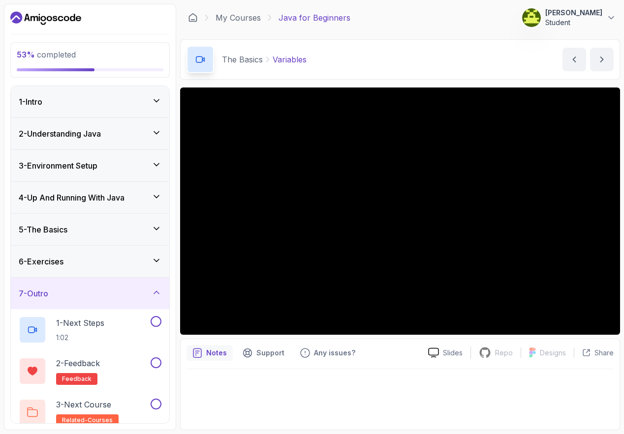
click at [150, 294] on div "7 - Outro" at bounding box center [90, 294] width 143 height 12
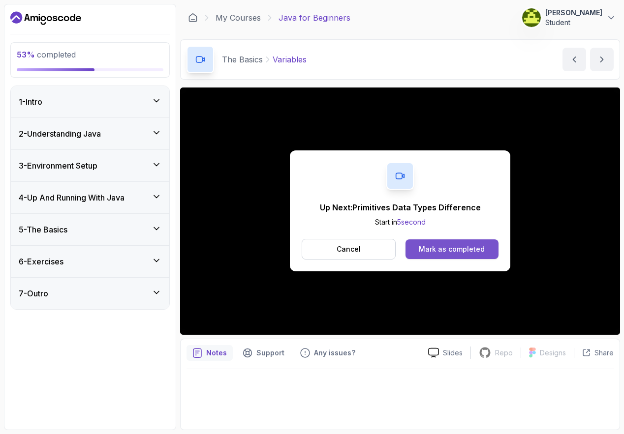
click at [438, 253] on div "Mark as completed" at bounding box center [451, 249] width 66 height 10
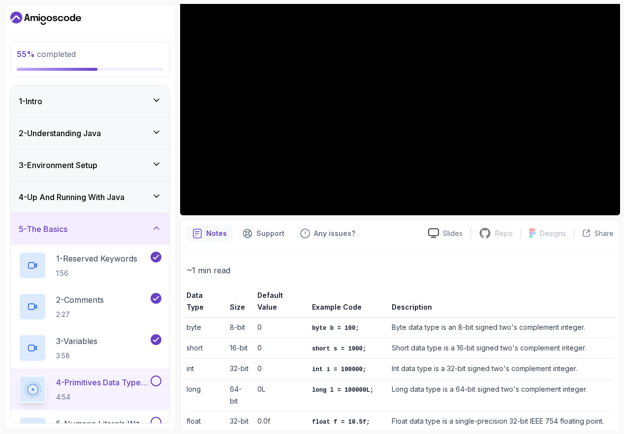
scroll to position [223, 0]
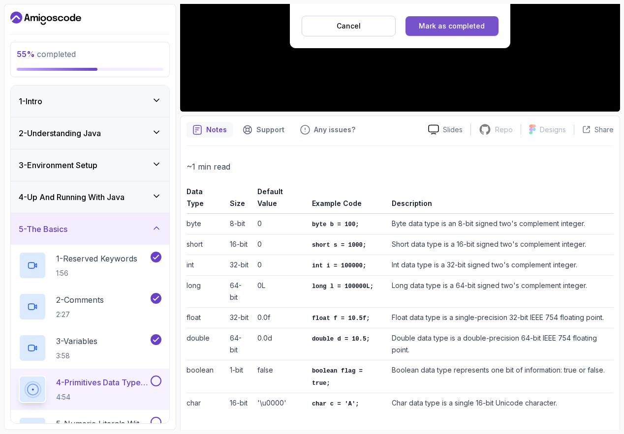
click at [454, 23] on div "Mark as completed" at bounding box center [451, 26] width 66 height 10
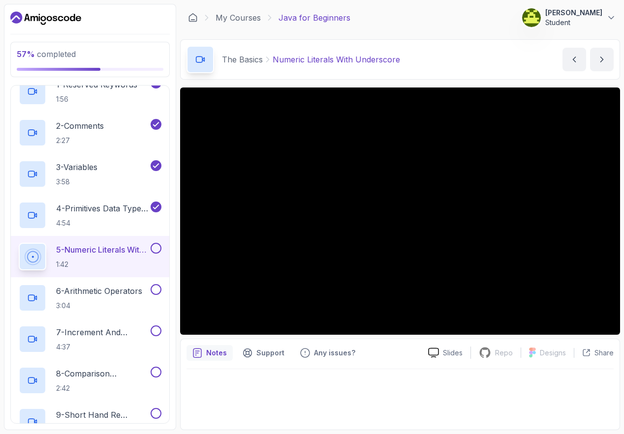
scroll to position [168, 0]
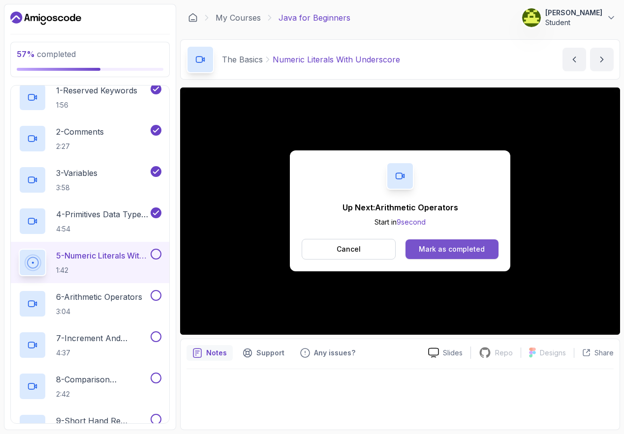
click at [438, 248] on div "Mark as completed" at bounding box center [451, 249] width 66 height 10
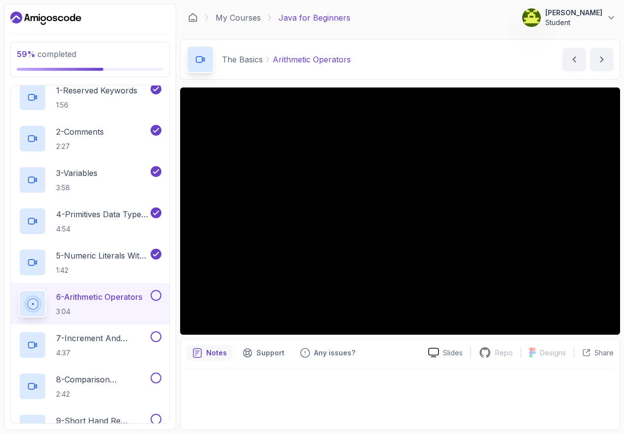
scroll to position [84, 0]
